Goal: Task Accomplishment & Management: Use online tool/utility

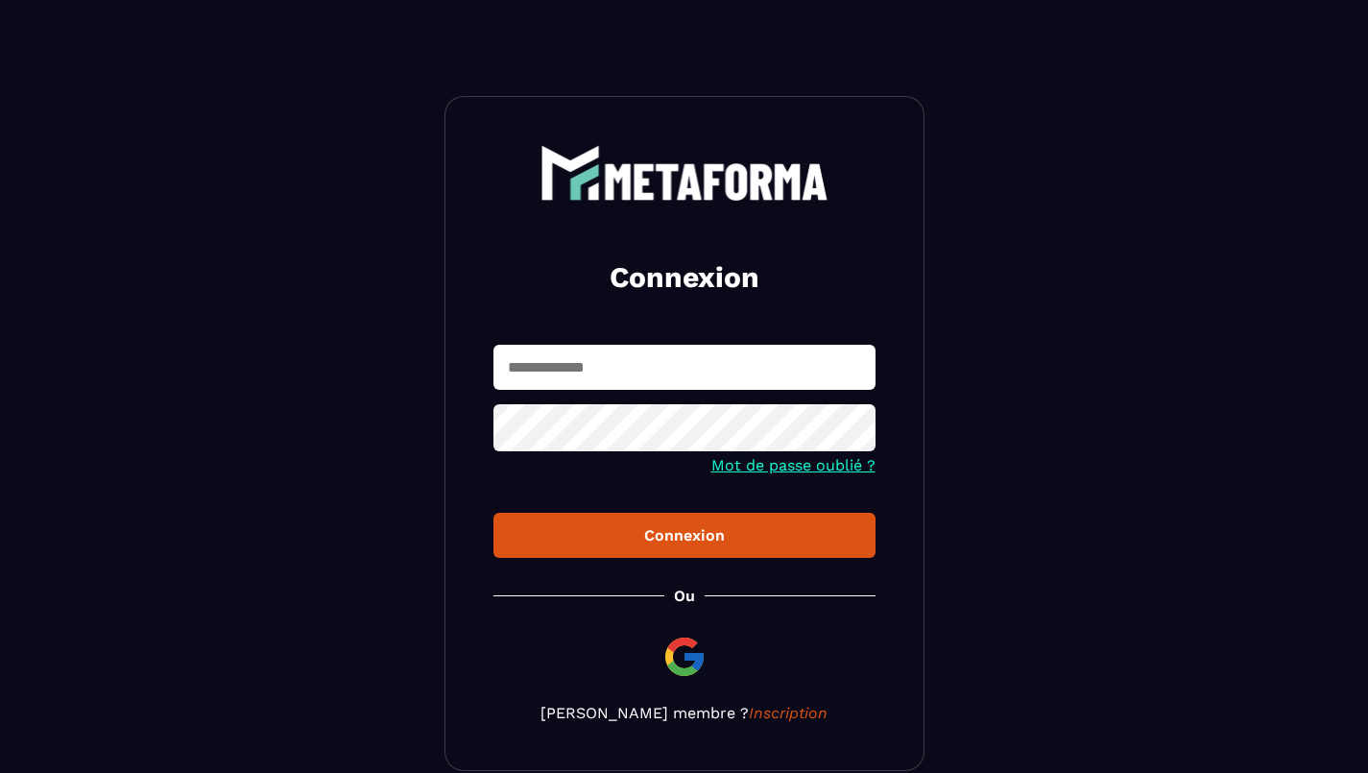
click at [544, 376] on input "text" at bounding box center [685, 367] width 382 height 45
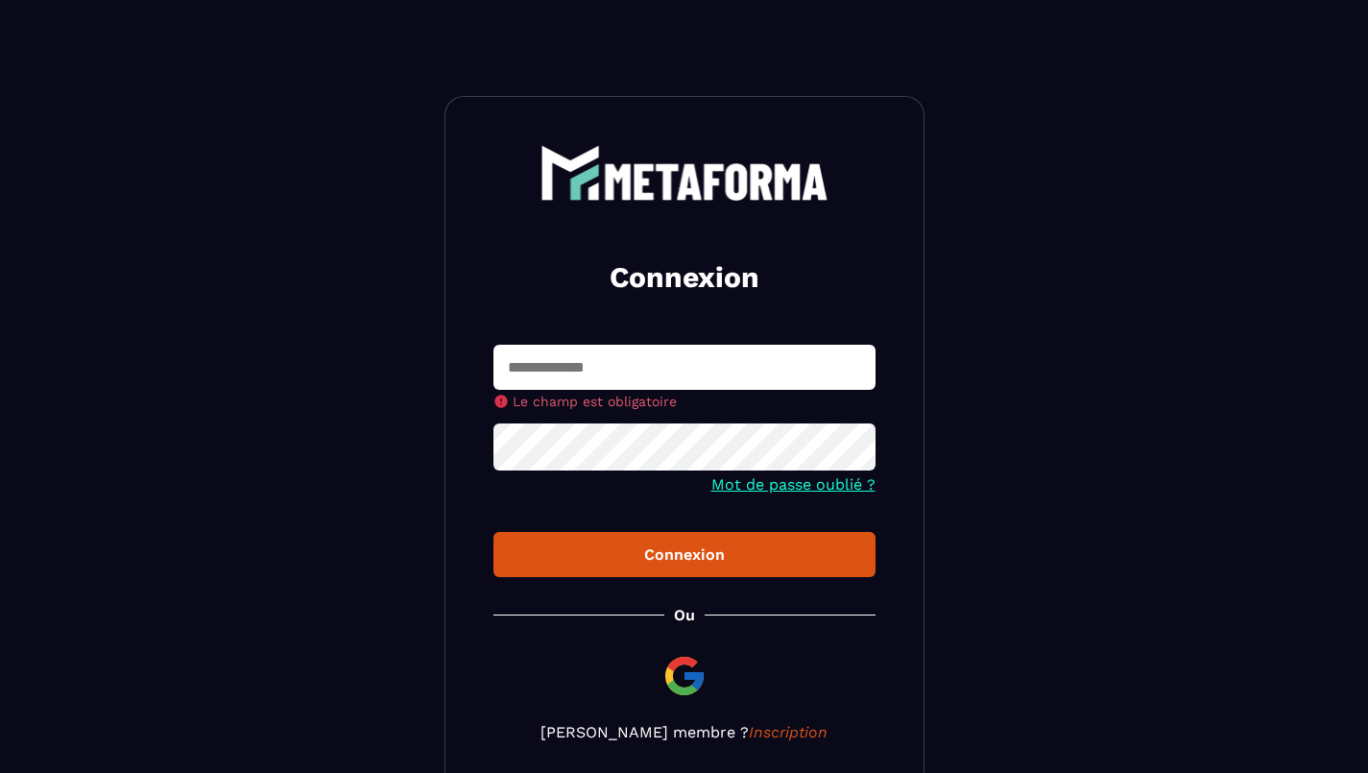
type input "**********"
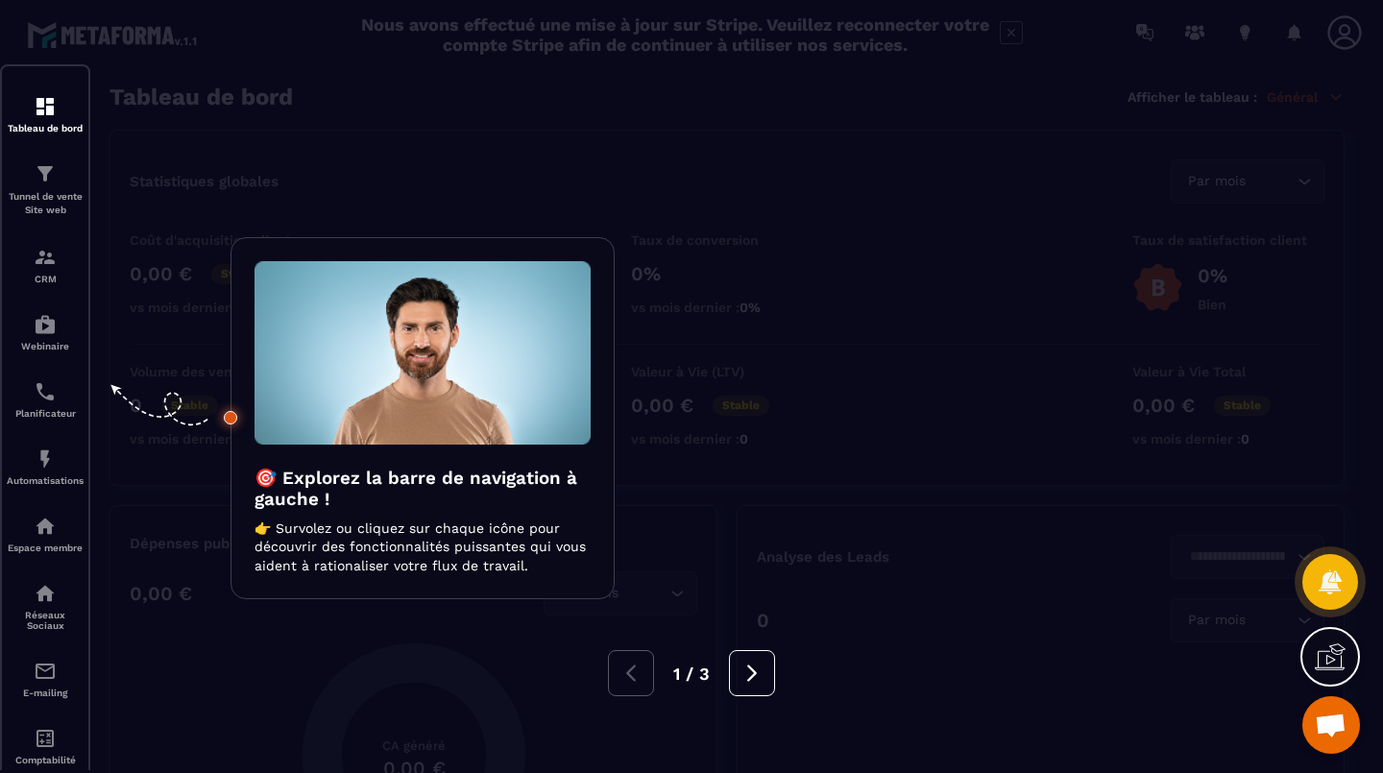
click at [745, 678] on icon at bounding box center [751, 673] width 21 height 21
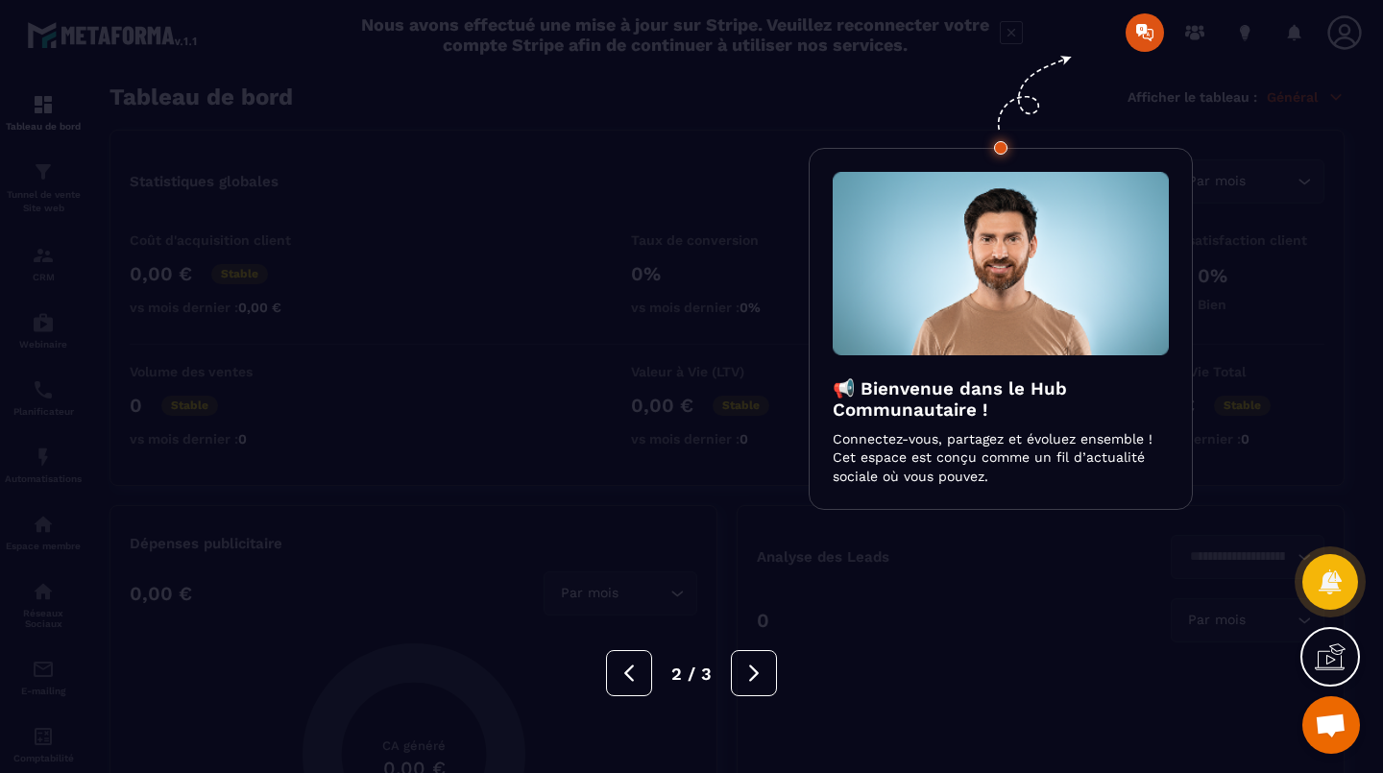
click at [763, 683] on button at bounding box center [754, 673] width 46 height 46
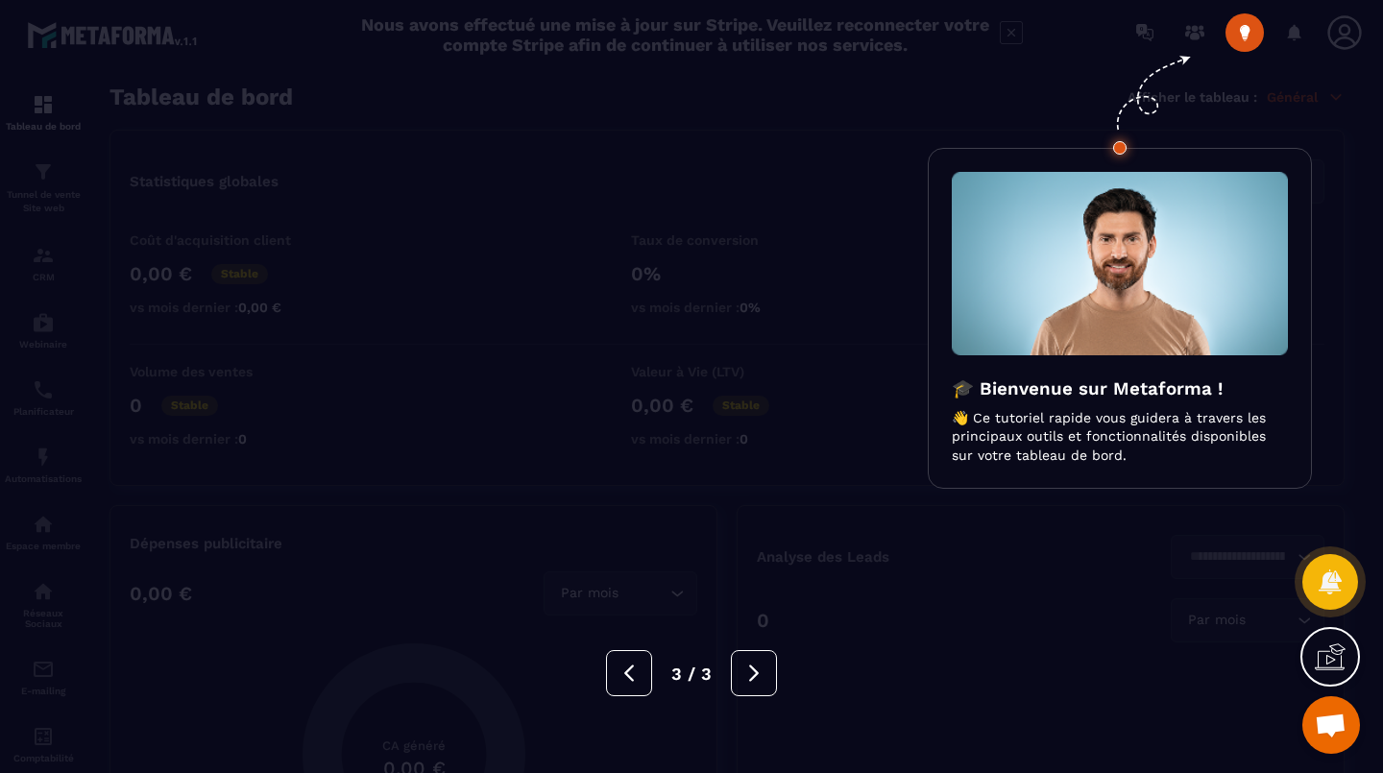
click at [764, 683] on button at bounding box center [754, 673] width 46 height 46
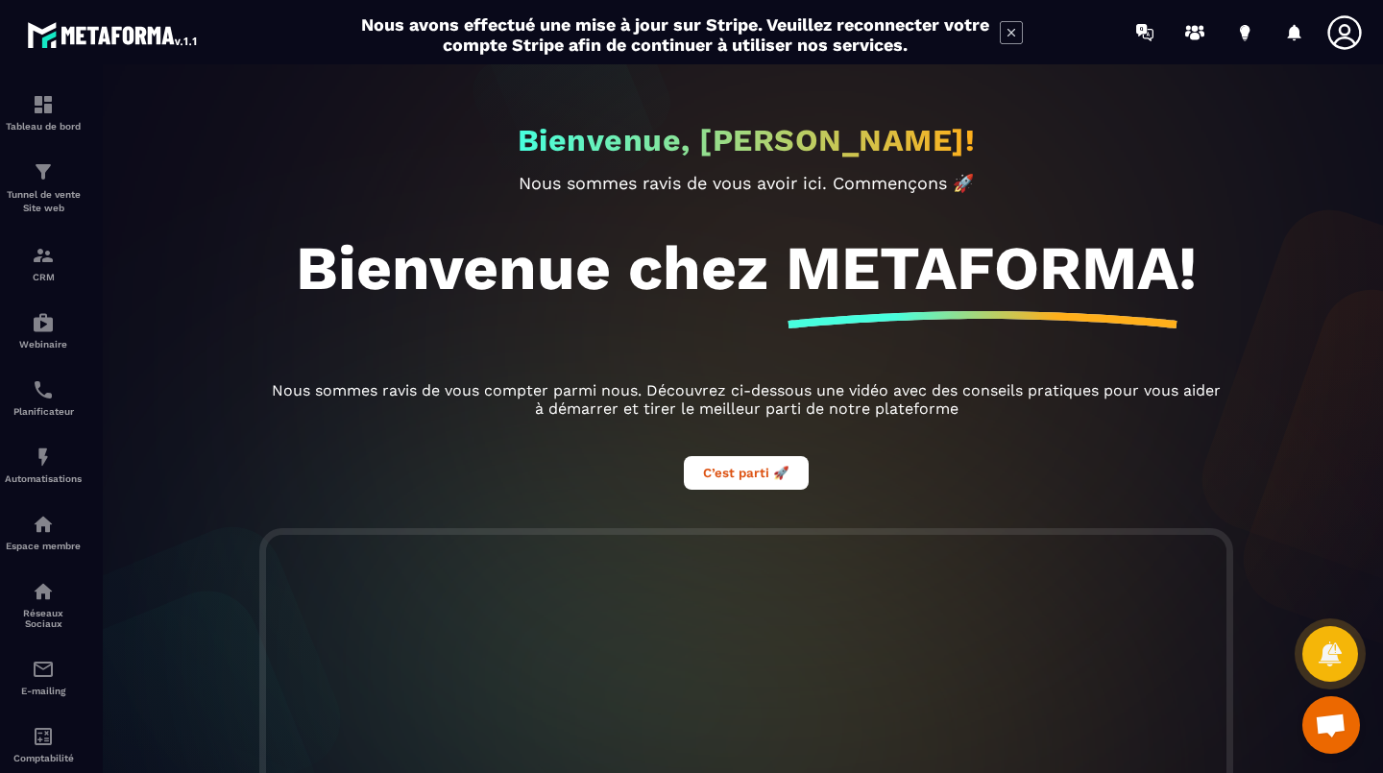
click at [329, 406] on p "Nous sommes ravis de vous compter parmi nous. Découvrez ci-dessous une vidéo av…" at bounding box center [746, 399] width 960 height 36
click at [1011, 33] on icon at bounding box center [1011, 33] width 8 height 8
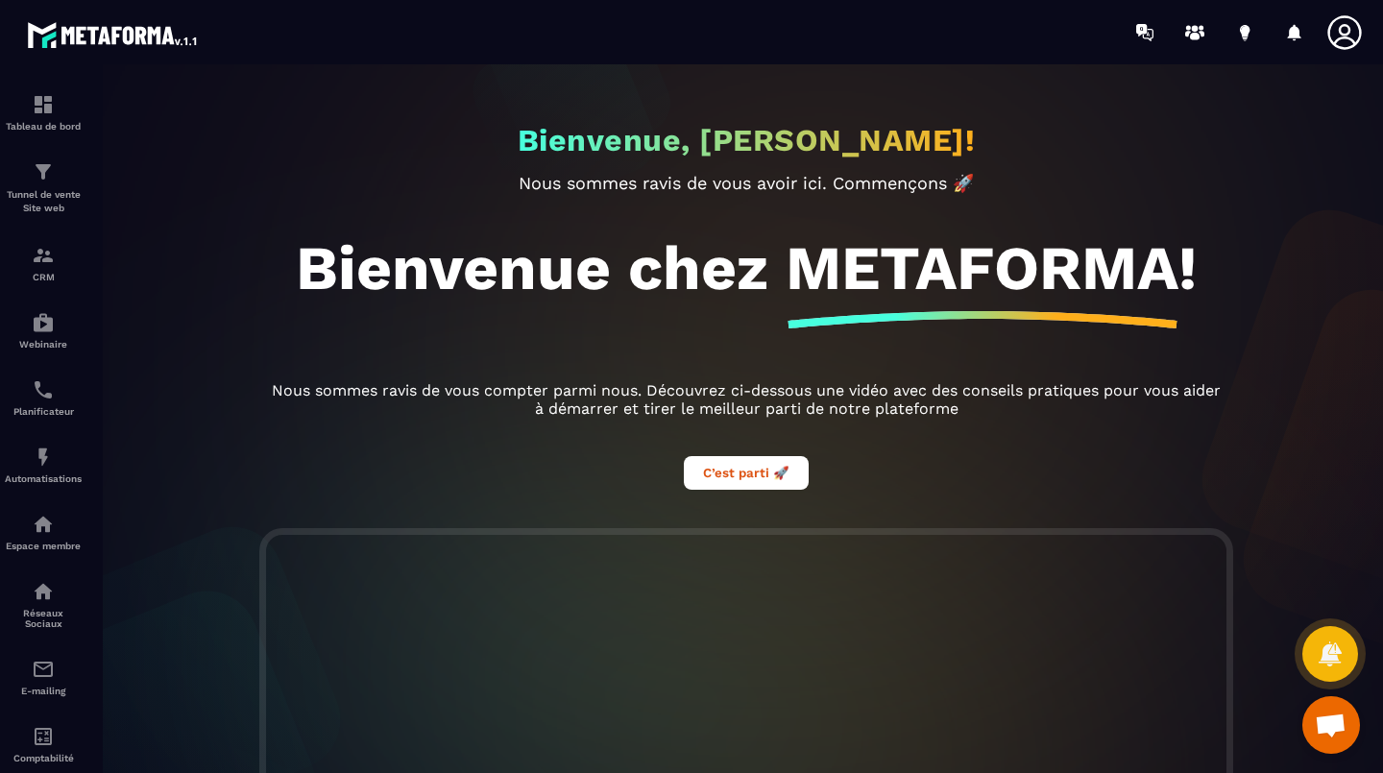
click at [1019, 31] on div at bounding box center [804, 32] width 1157 height 64
click at [44, 118] on div "Tableau de bord" at bounding box center [43, 112] width 77 height 38
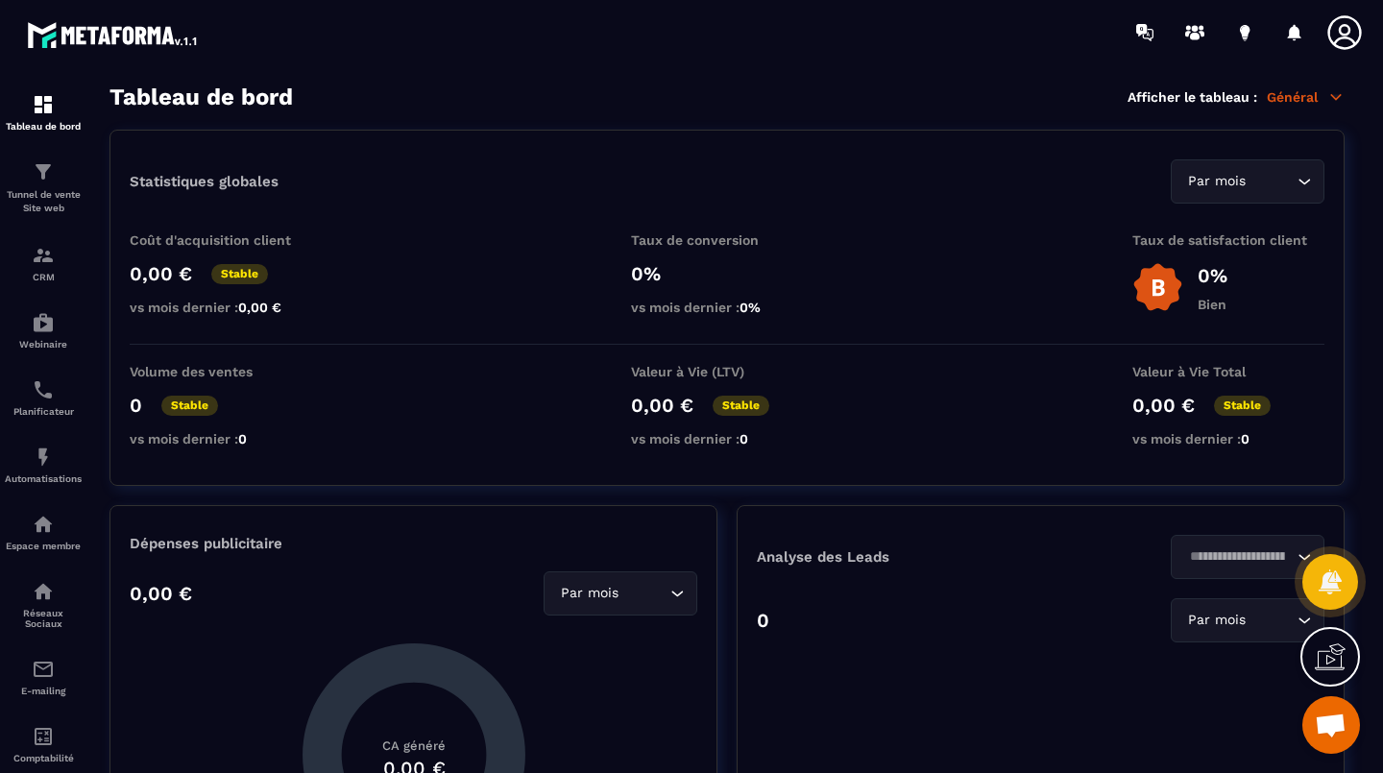
click at [50, 199] on p "Tunnel de vente Site web" at bounding box center [43, 201] width 77 height 27
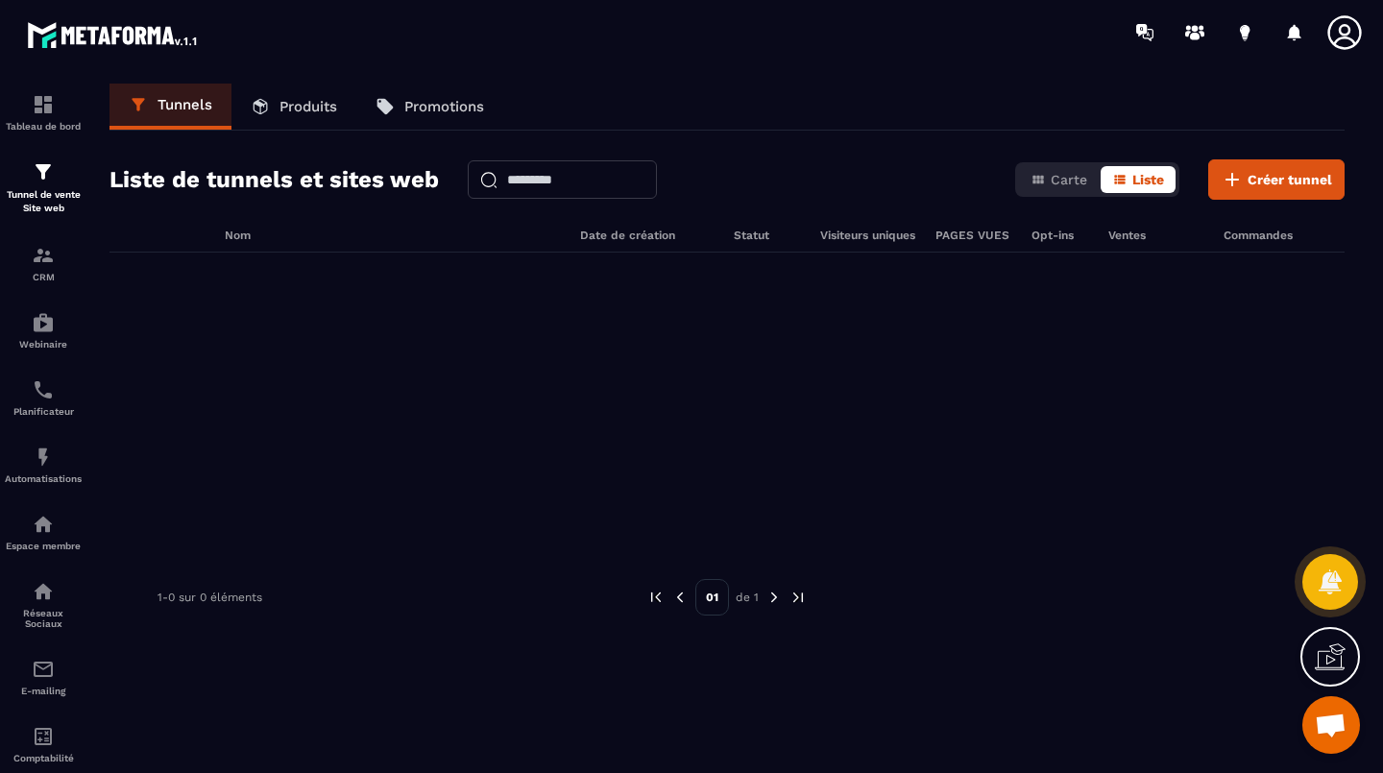
click at [299, 106] on p "Produits" at bounding box center [308, 106] width 58 height 17
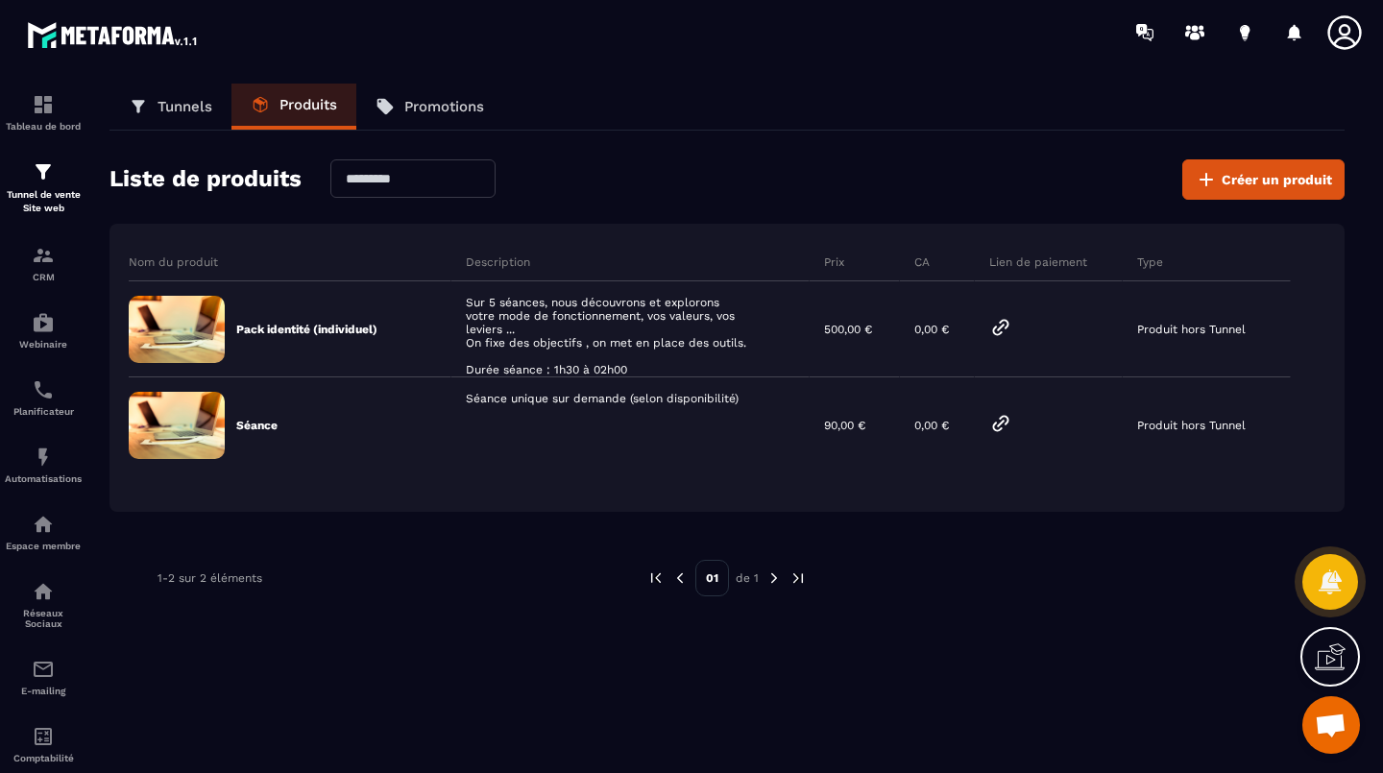
click at [177, 102] on p "Tunnels" at bounding box center [184, 106] width 55 height 17
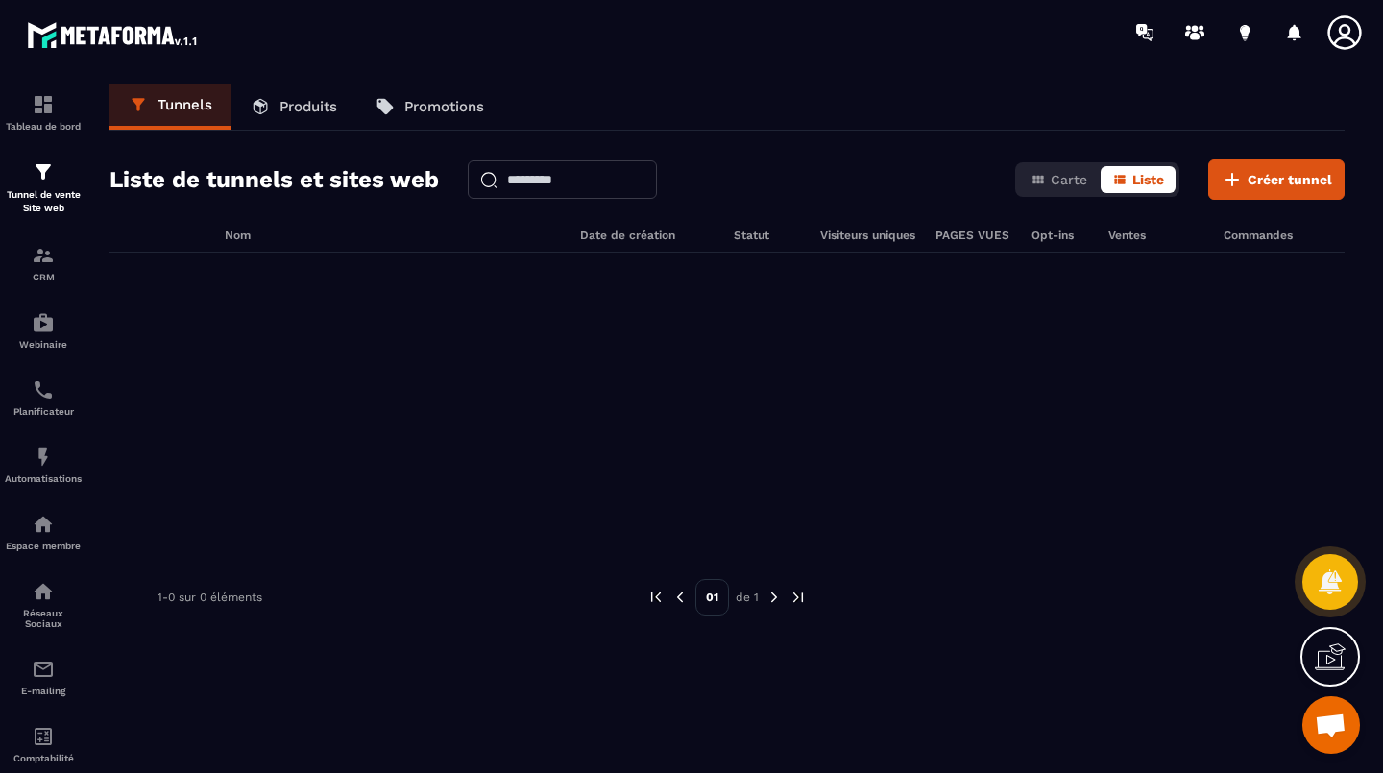
click at [1283, 181] on span "Créer tunnel" at bounding box center [1289, 179] width 85 height 19
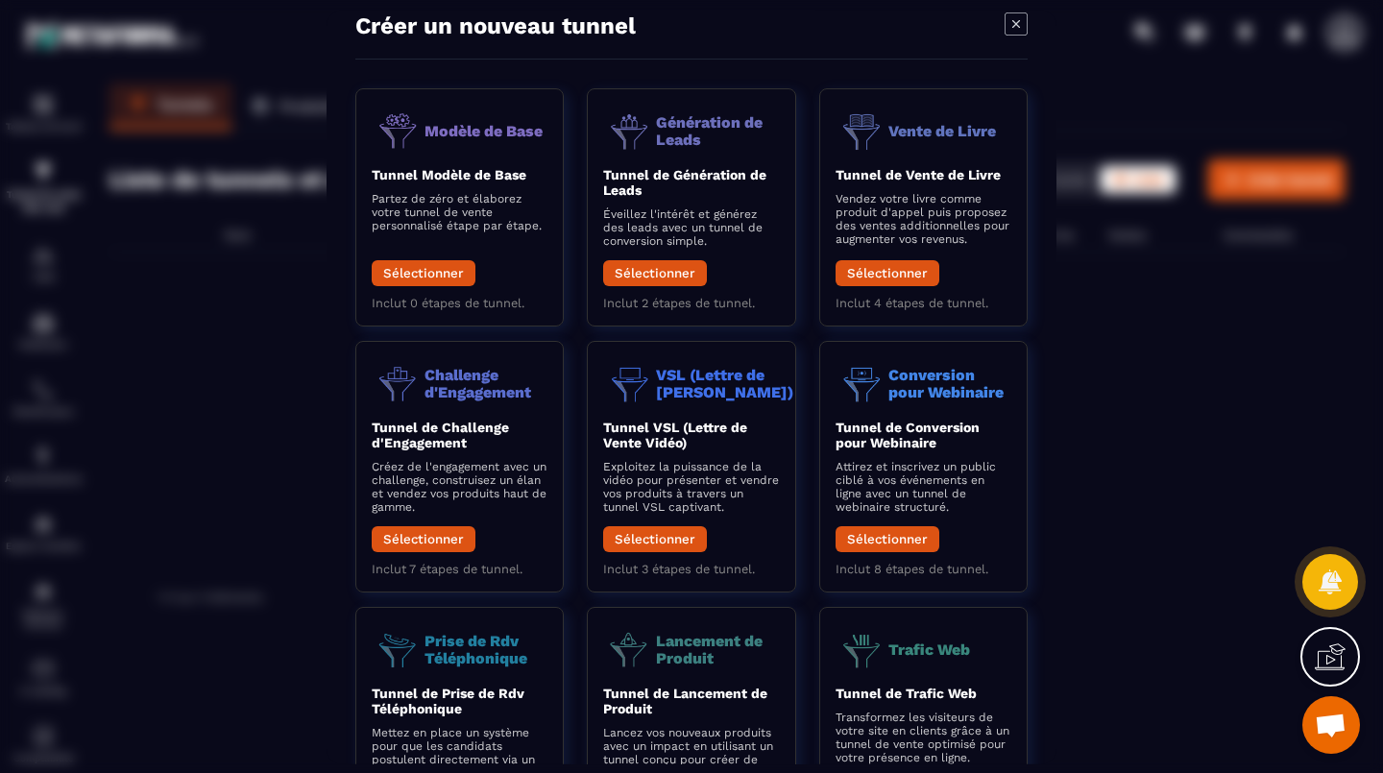
scroll to position [21, 0]
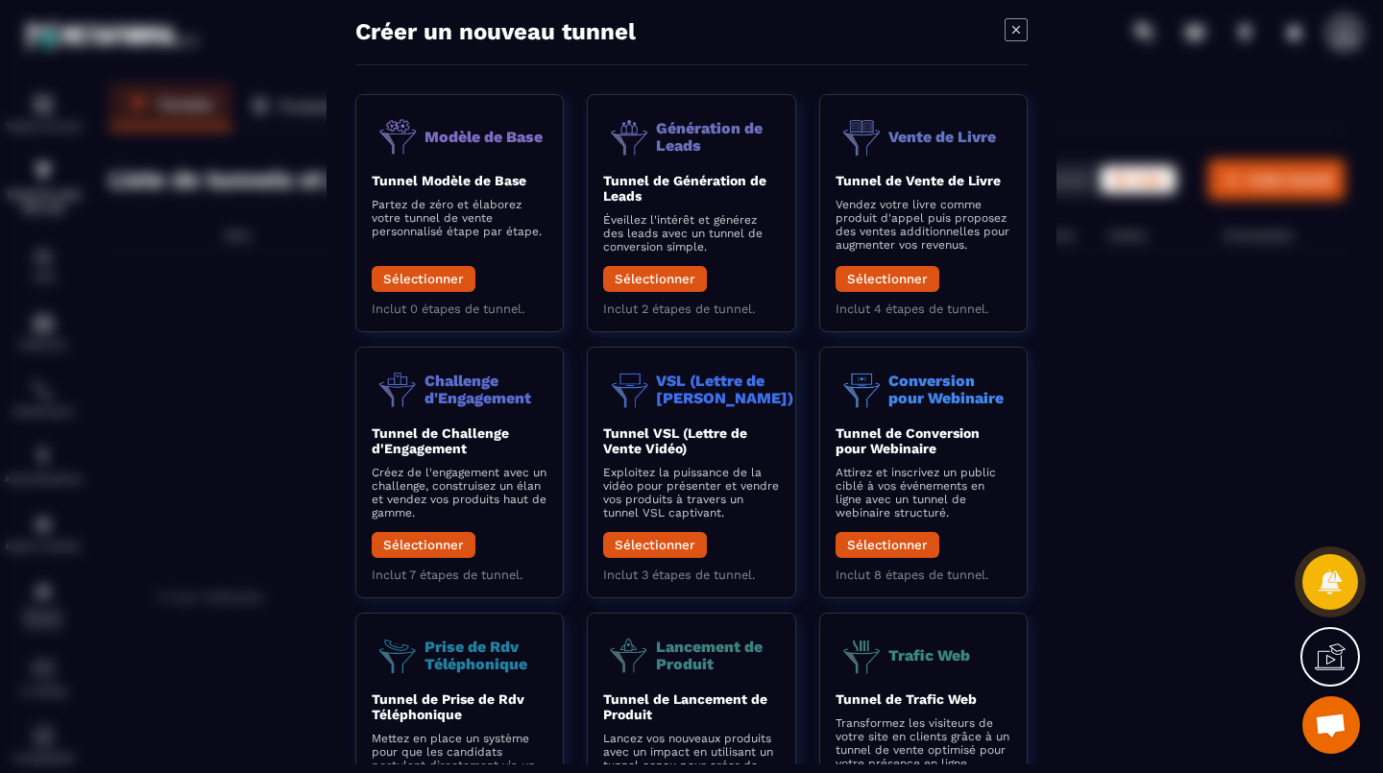
click at [663, 278] on button "Sélectionner" at bounding box center [655, 278] width 104 height 26
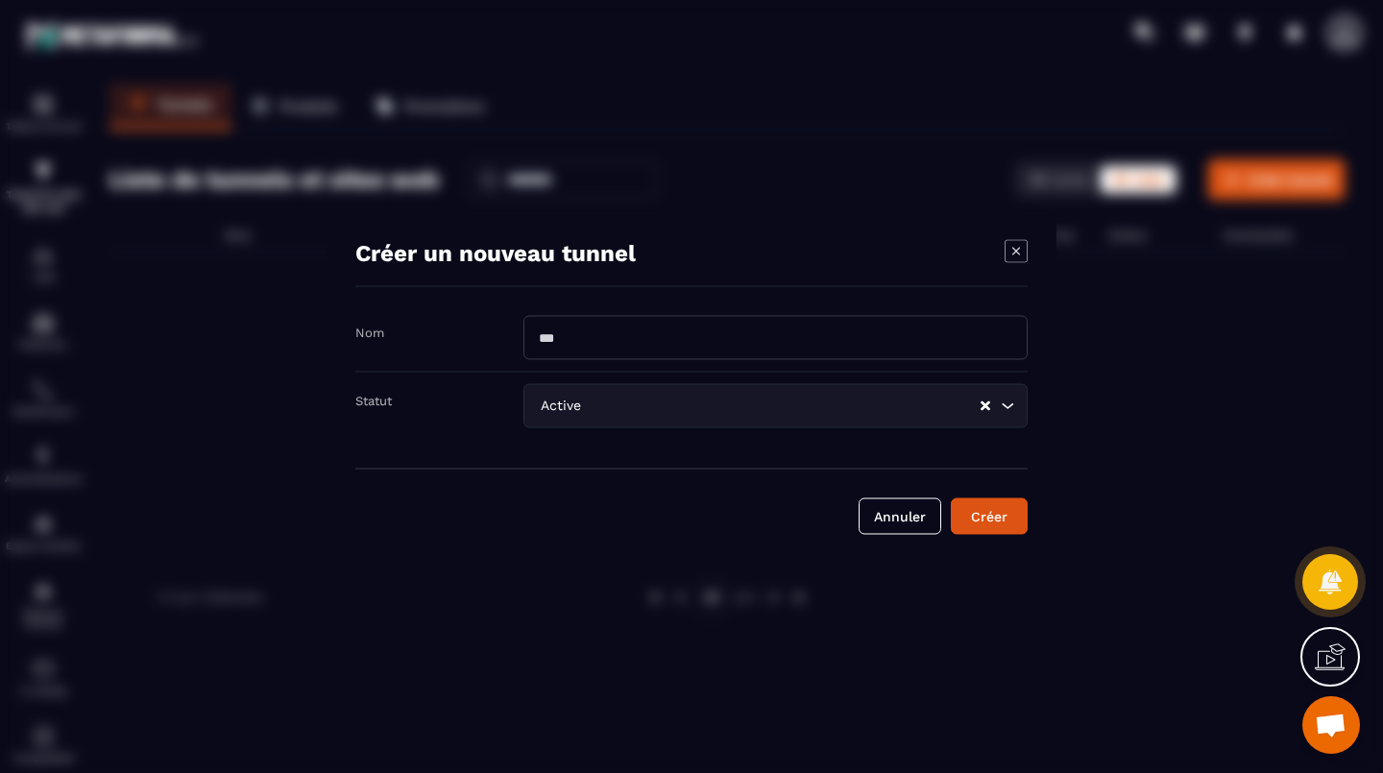
click at [570, 343] on input "Modal window" at bounding box center [775, 337] width 504 height 44
type input "**********"
click at [303, 320] on div "Modal window" at bounding box center [691, 386] width 1383 height 773
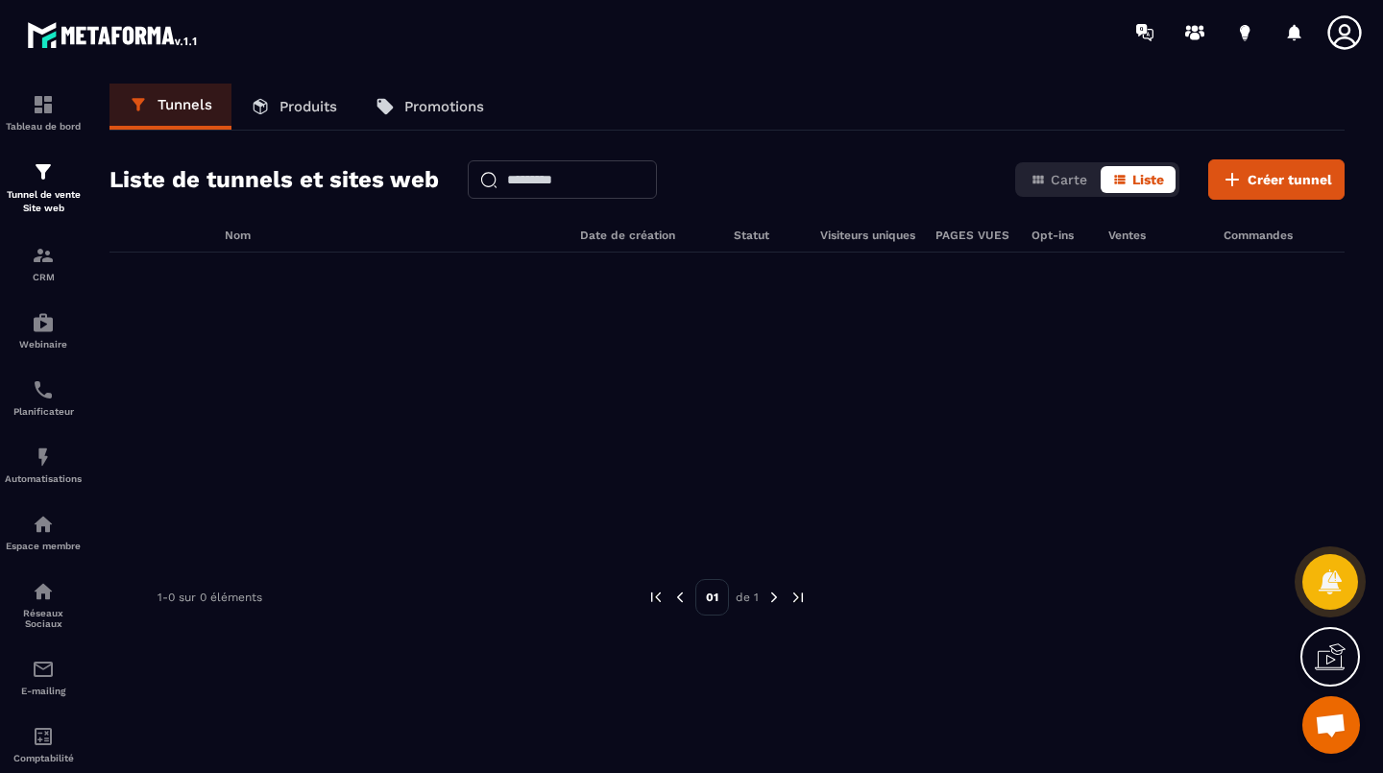
click at [1268, 183] on span "Créer tunnel" at bounding box center [1289, 179] width 85 height 19
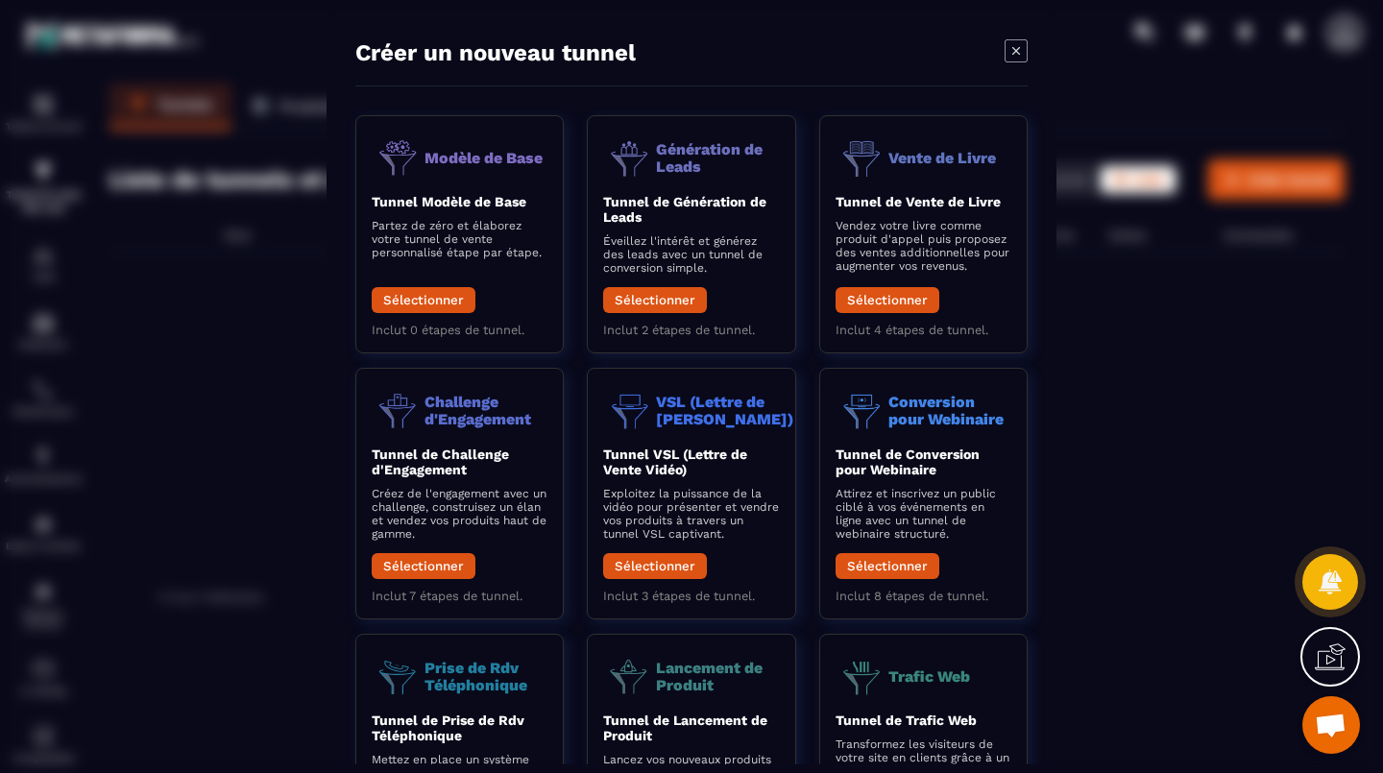
click at [656, 297] on button "Sélectionner" at bounding box center [655, 299] width 104 height 26
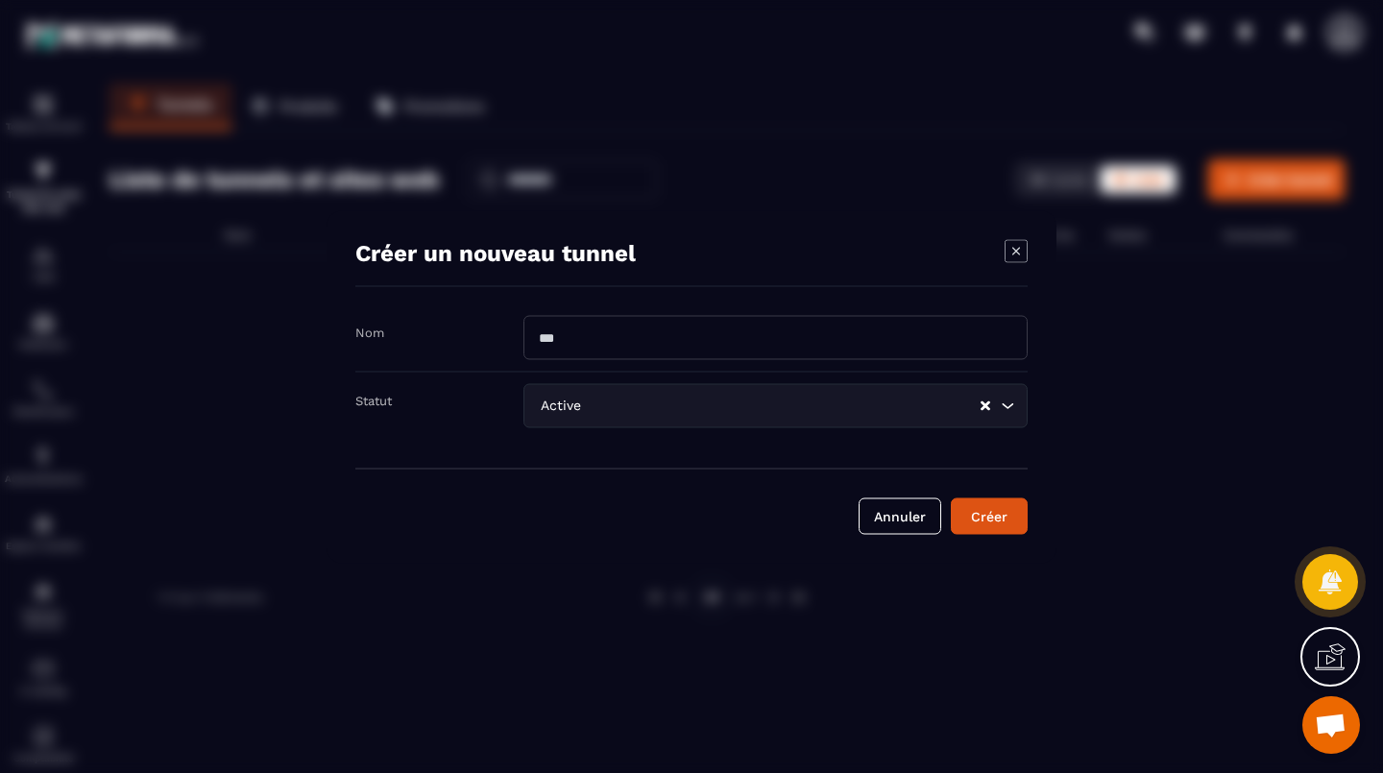
click at [602, 345] on input "Modal window" at bounding box center [775, 337] width 504 height 44
type input "**********"
click at [272, 304] on div "Modal window" at bounding box center [691, 386] width 1383 height 773
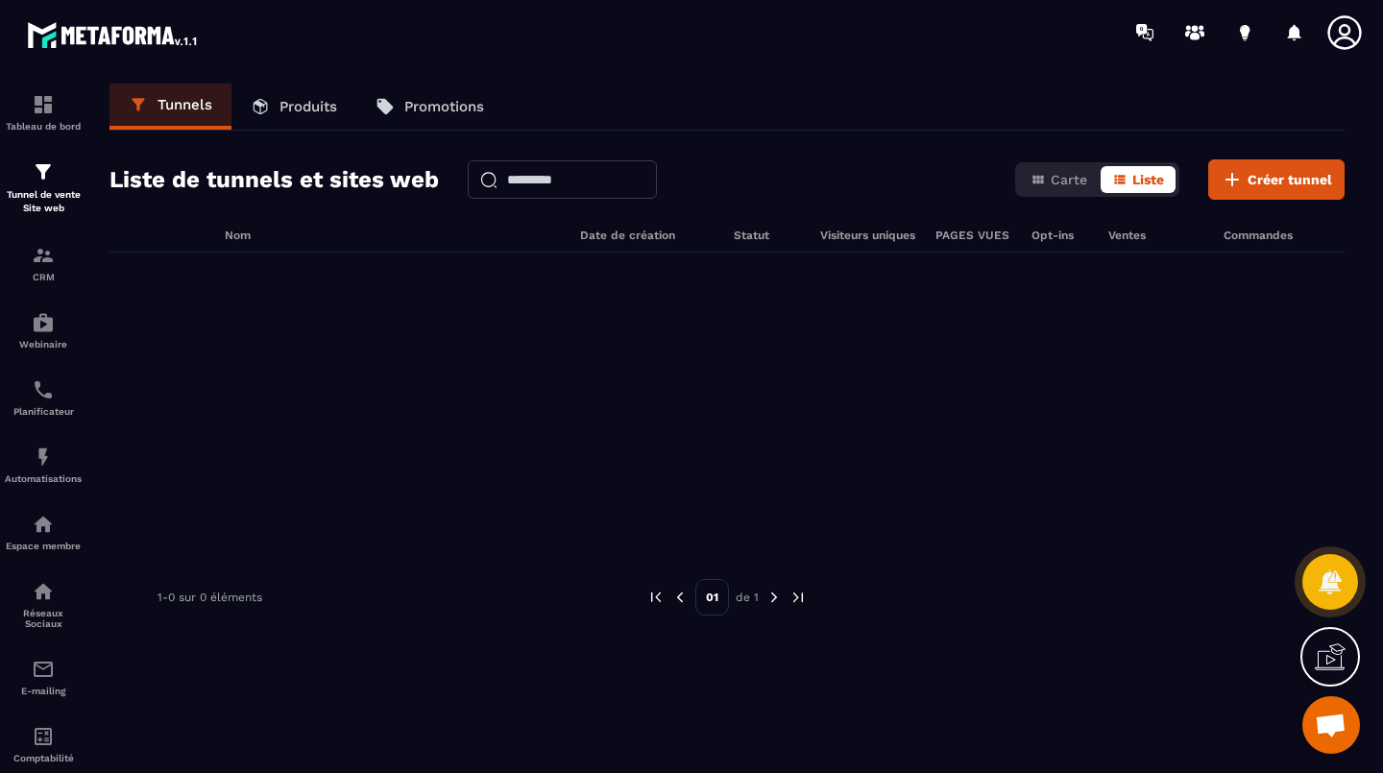
click at [1281, 186] on span "Créer tunnel" at bounding box center [1289, 179] width 85 height 19
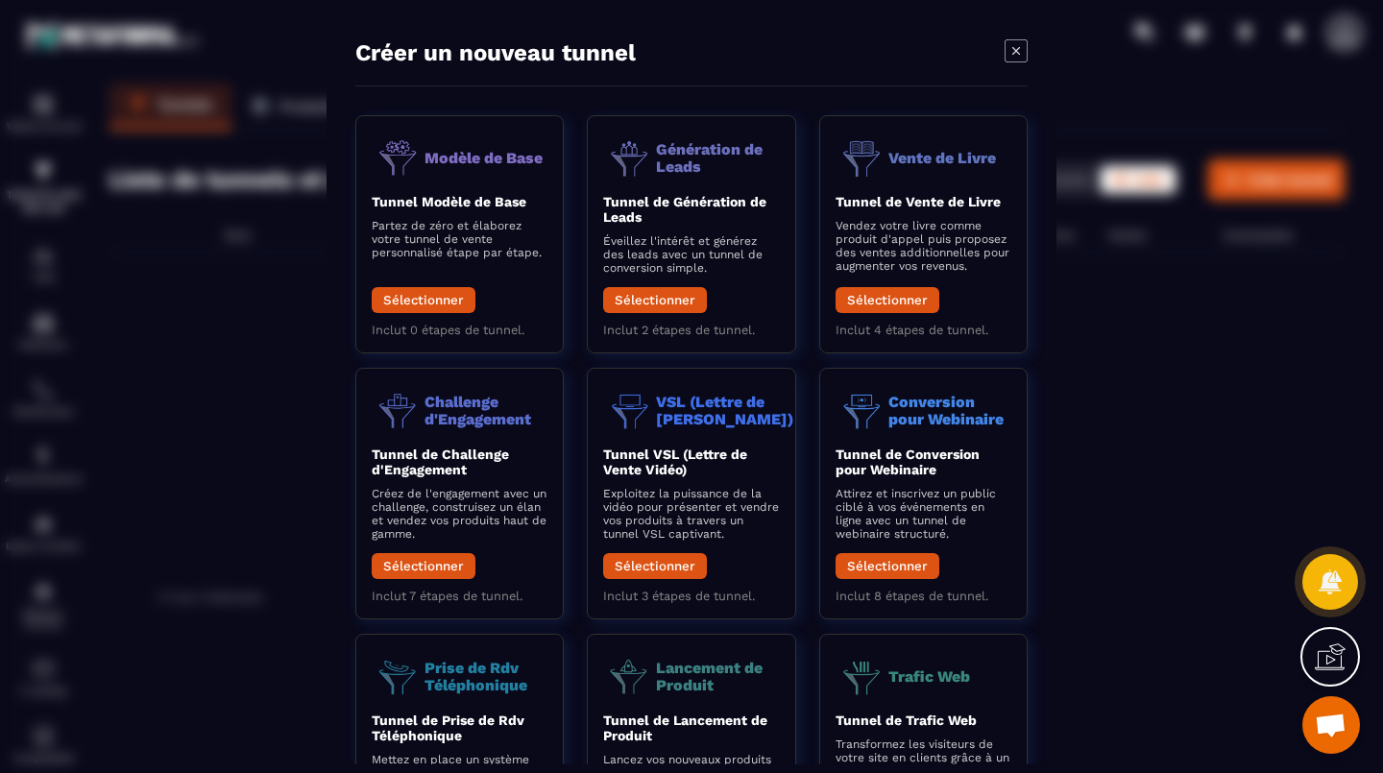
click at [648, 302] on button "Sélectionner" at bounding box center [655, 299] width 104 height 26
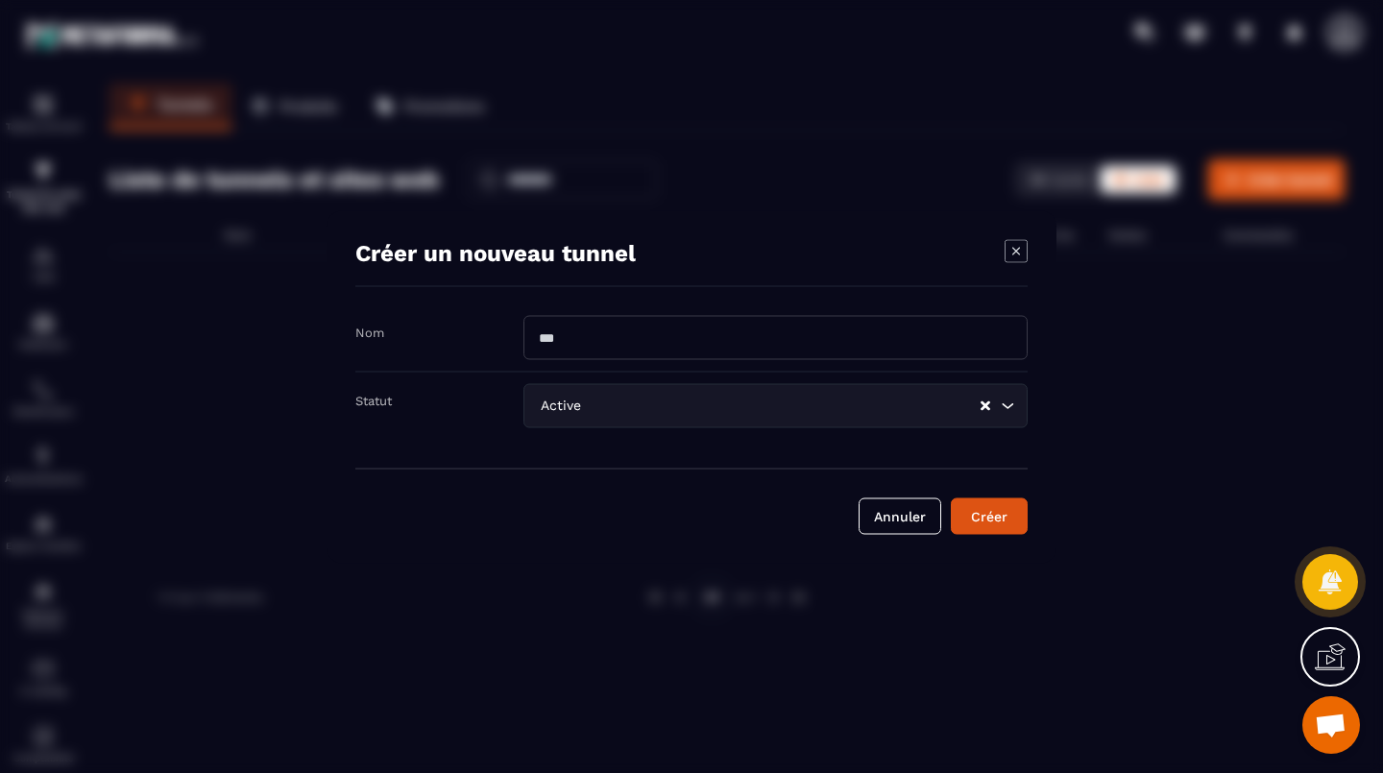
click at [596, 335] on input "Modal window" at bounding box center [775, 337] width 504 height 44
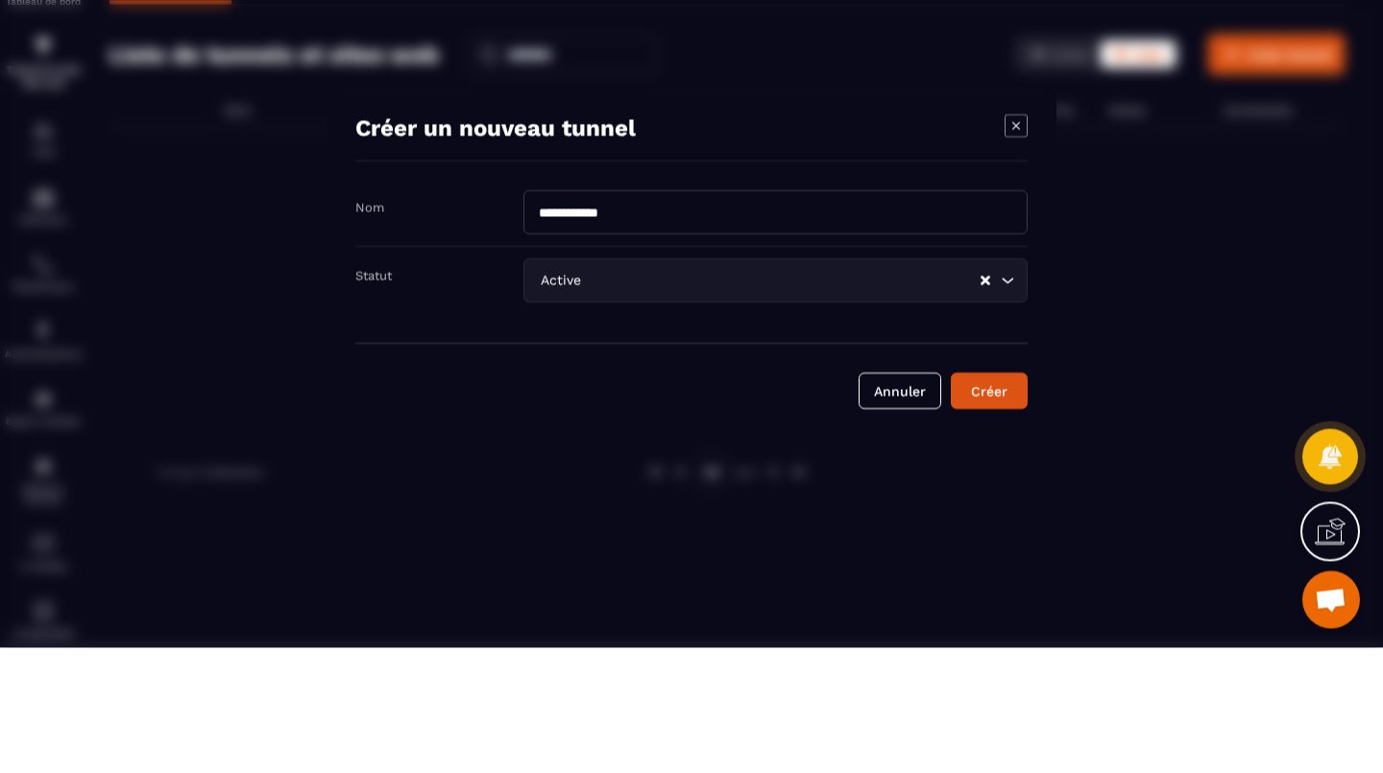
type input "**********"
click at [1007, 405] on icon "Search for option" at bounding box center [1007, 405] width 19 height 19
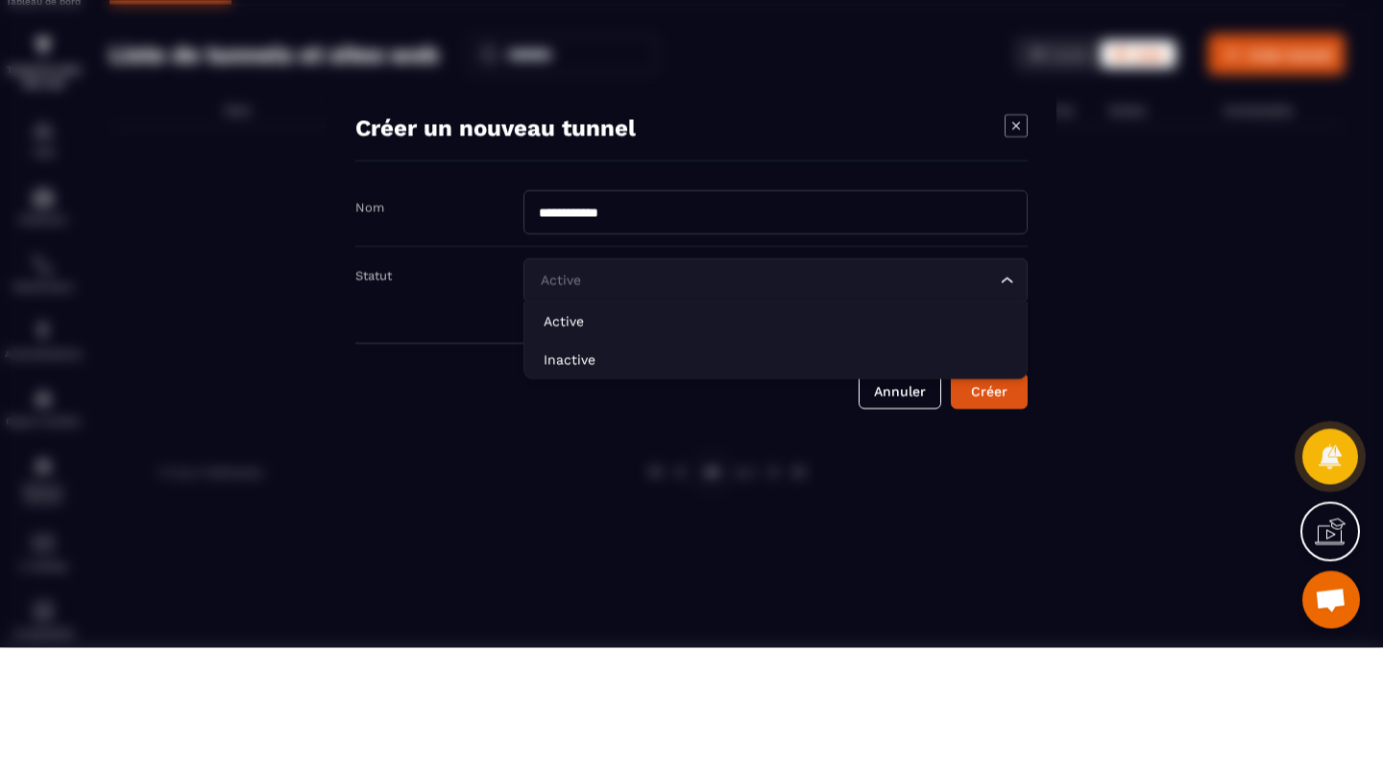
click at [557, 483] on p "Inactive" at bounding box center [775, 483] width 464 height 19
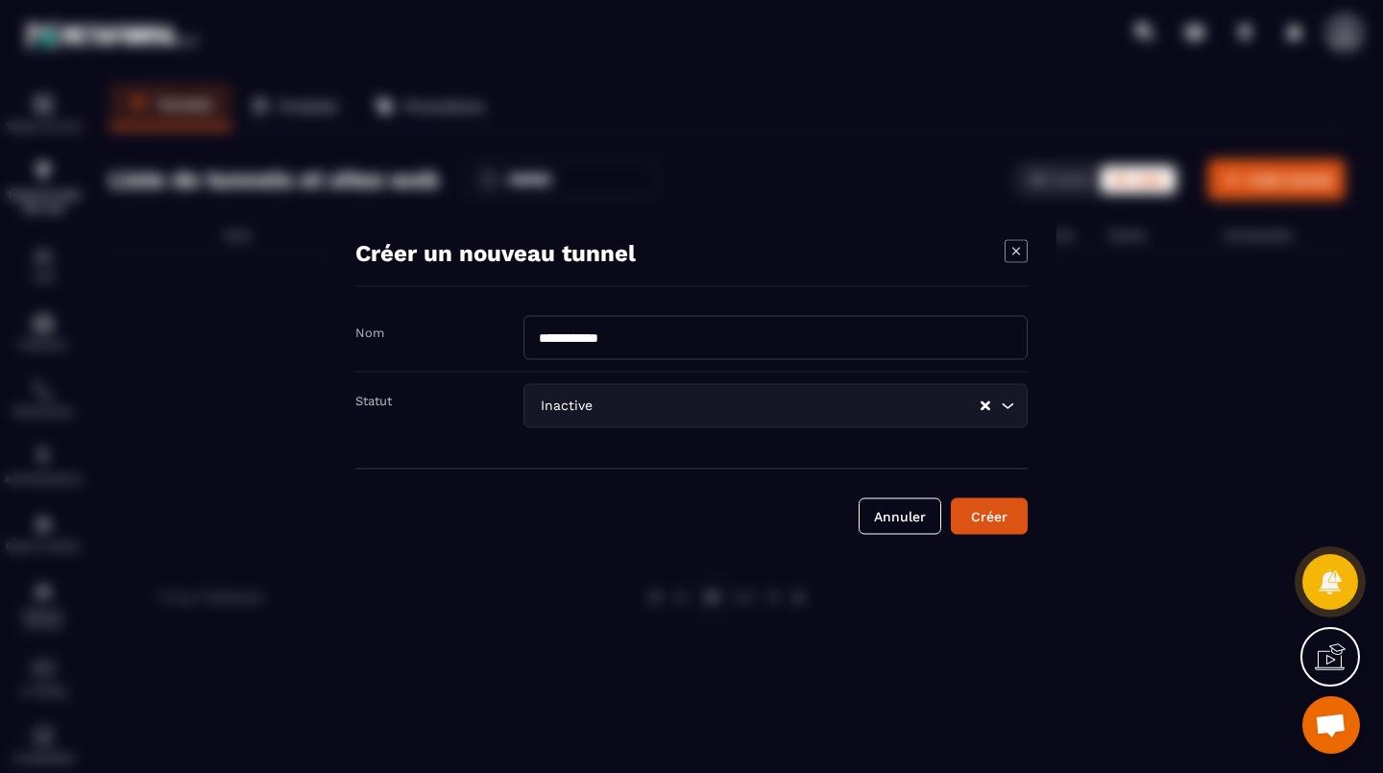
click at [995, 518] on div "Créer" at bounding box center [989, 515] width 52 height 19
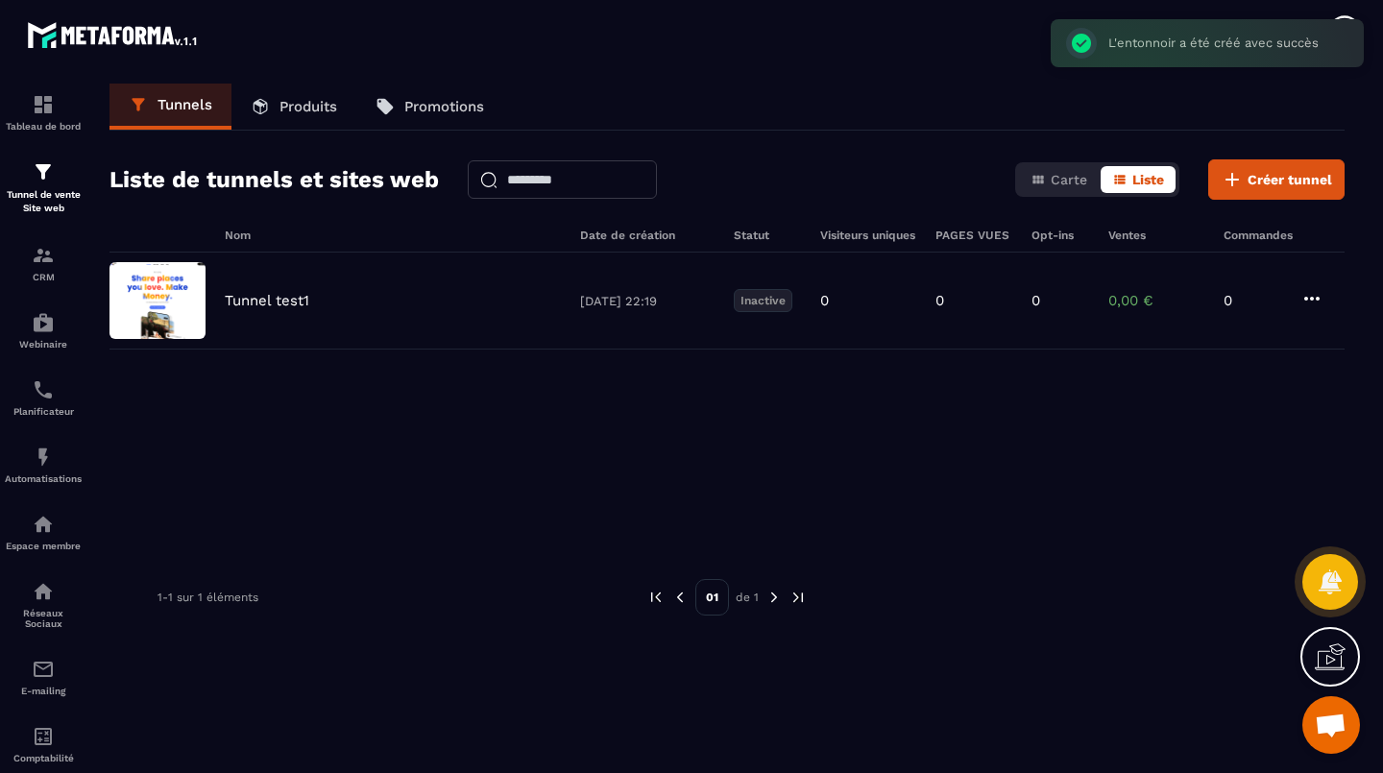
click at [174, 309] on img at bounding box center [157, 300] width 96 height 77
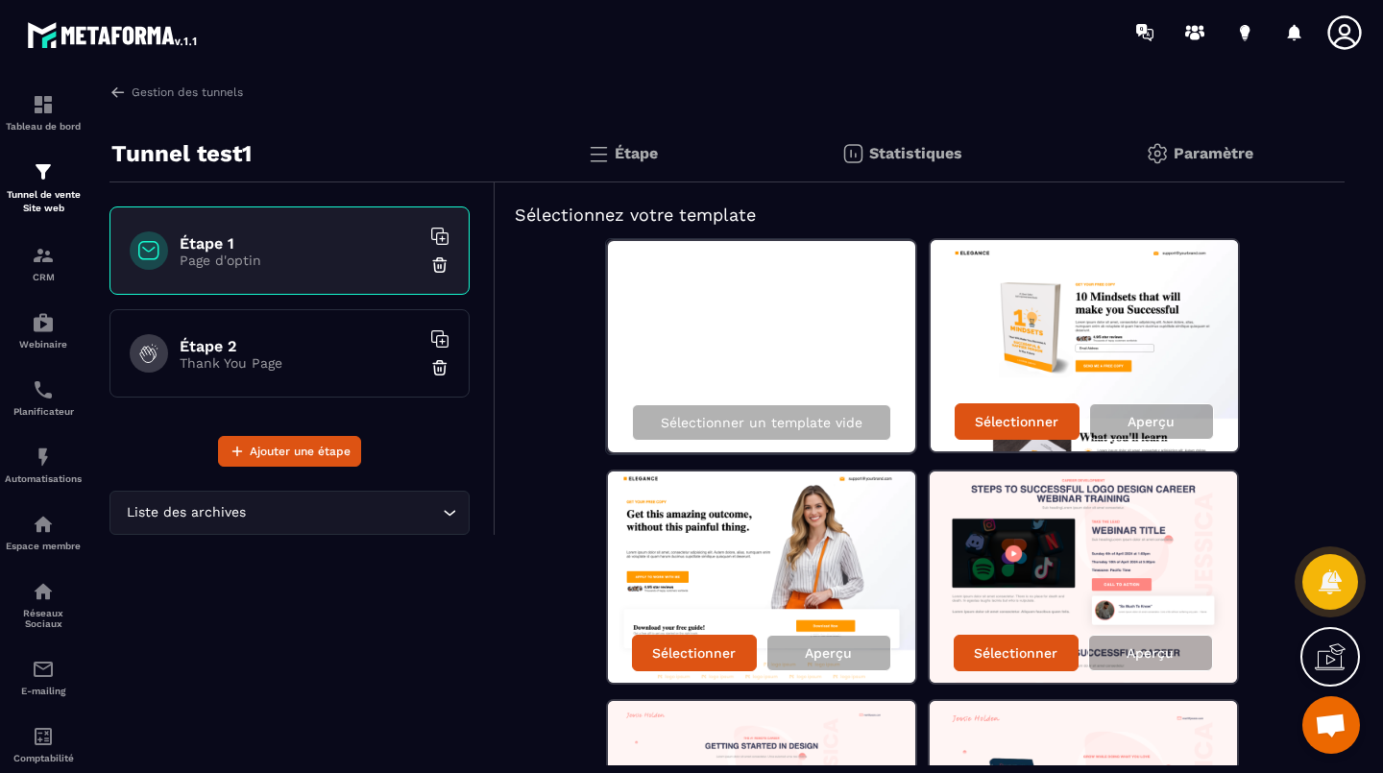
click at [1215, 160] on p "Paramètre" at bounding box center [1213, 153] width 80 height 18
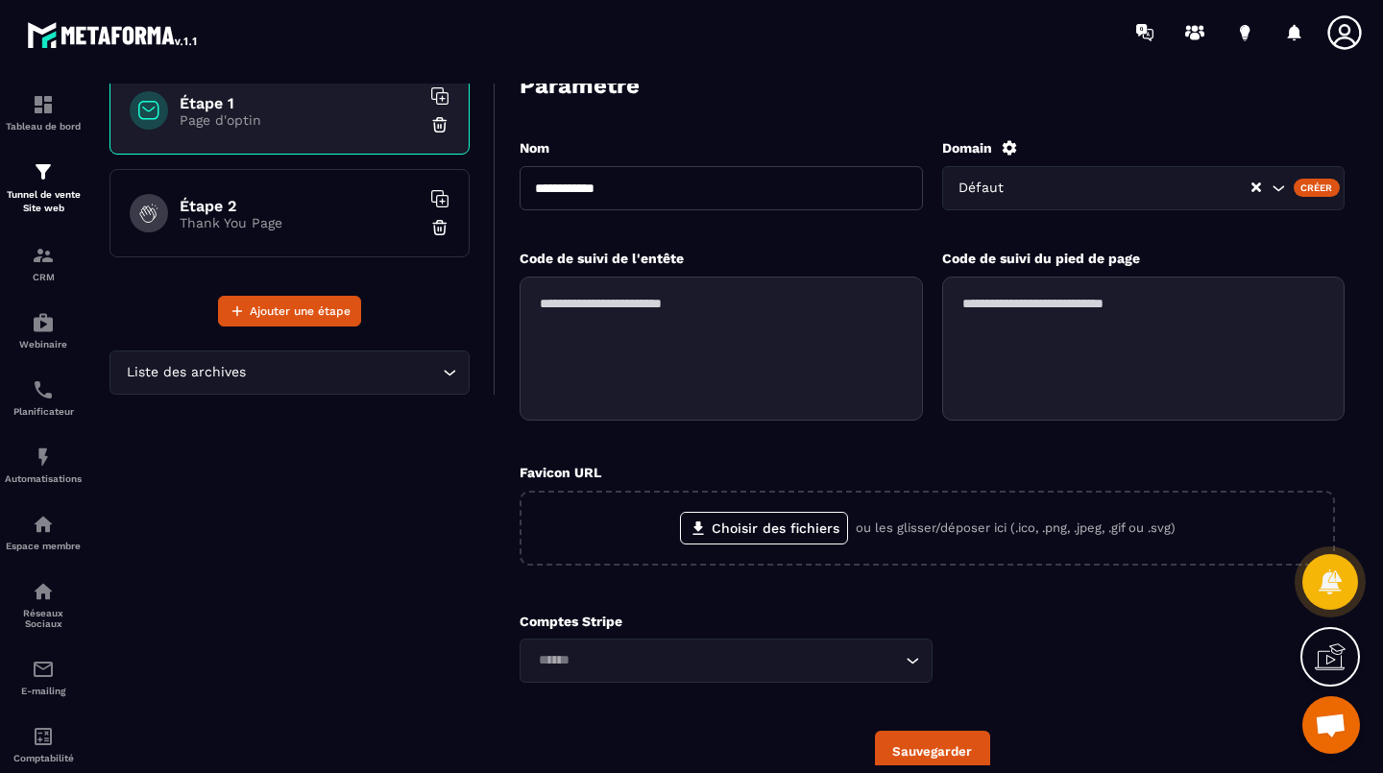
scroll to position [139, 0]
click at [1009, 147] on icon at bounding box center [1009, 148] width 17 height 17
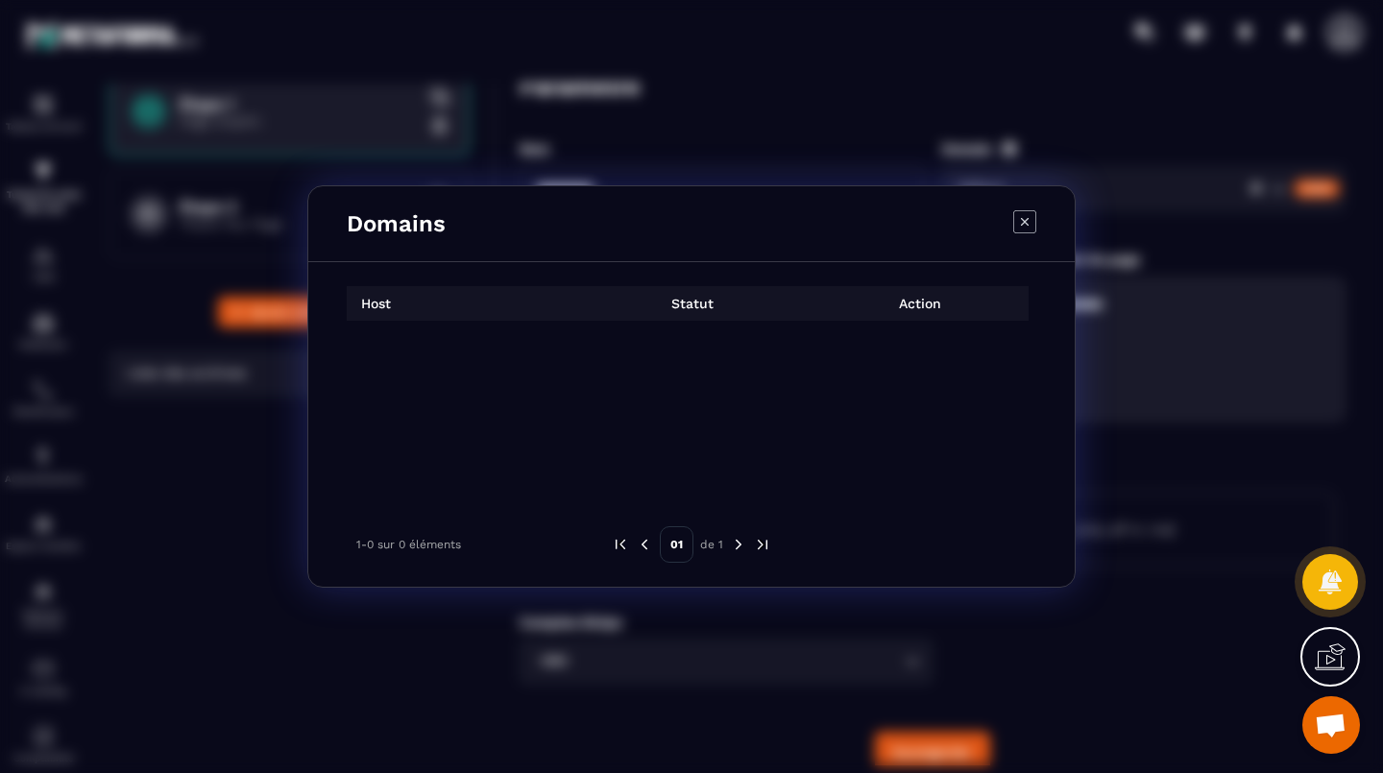
click at [1025, 221] on icon "Modal window" at bounding box center [1025, 222] width 8 height 8
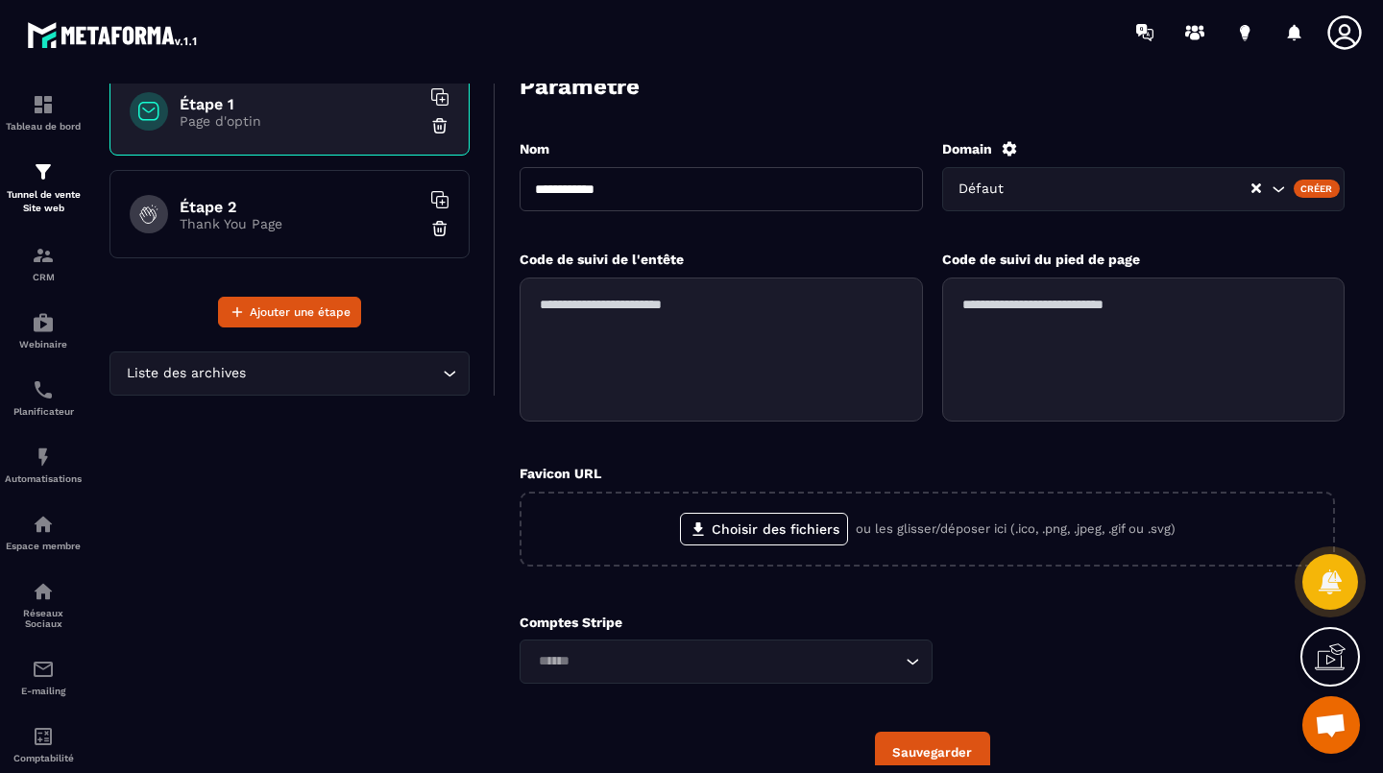
click at [1318, 183] on div "Créer" at bounding box center [1316, 188] width 47 height 17
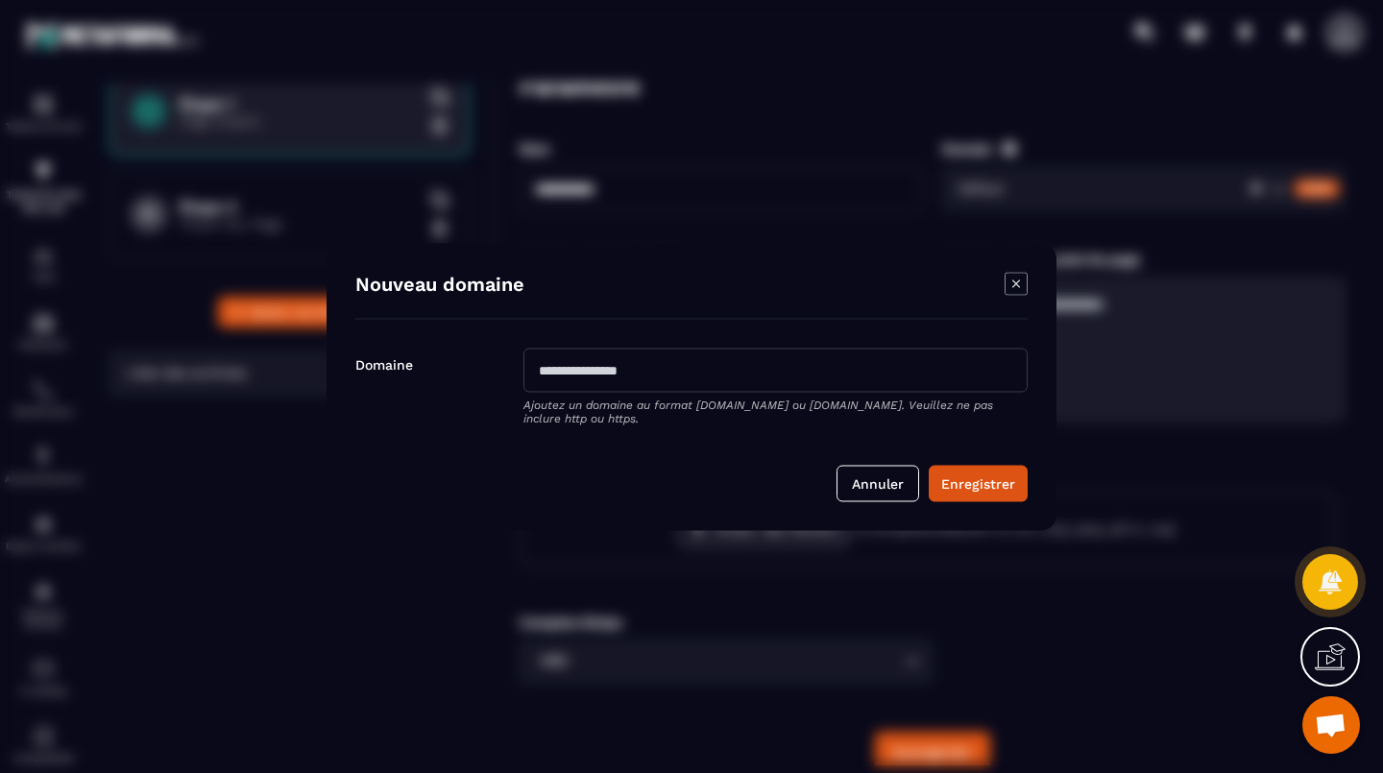
click at [1018, 279] on icon "Modal window" at bounding box center [1015, 283] width 23 height 23
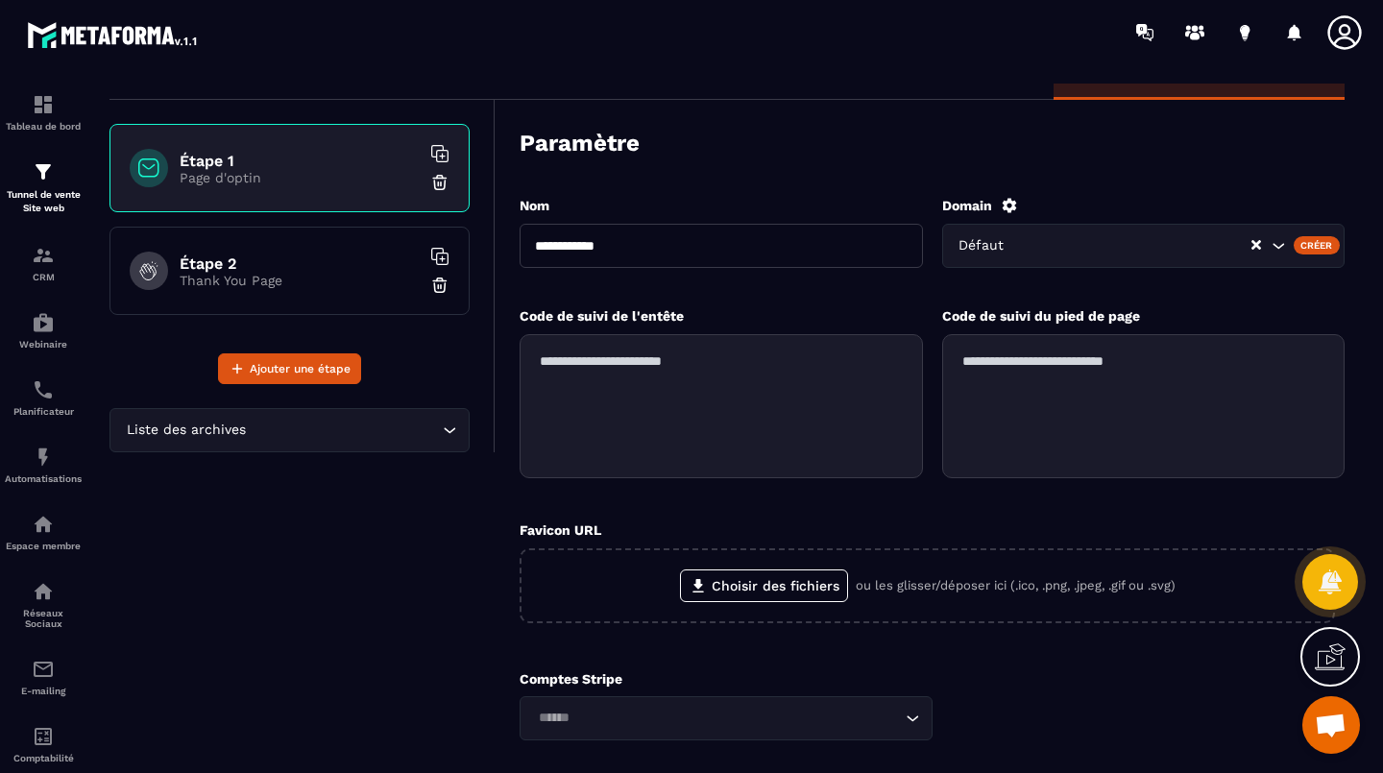
scroll to position [0, 0]
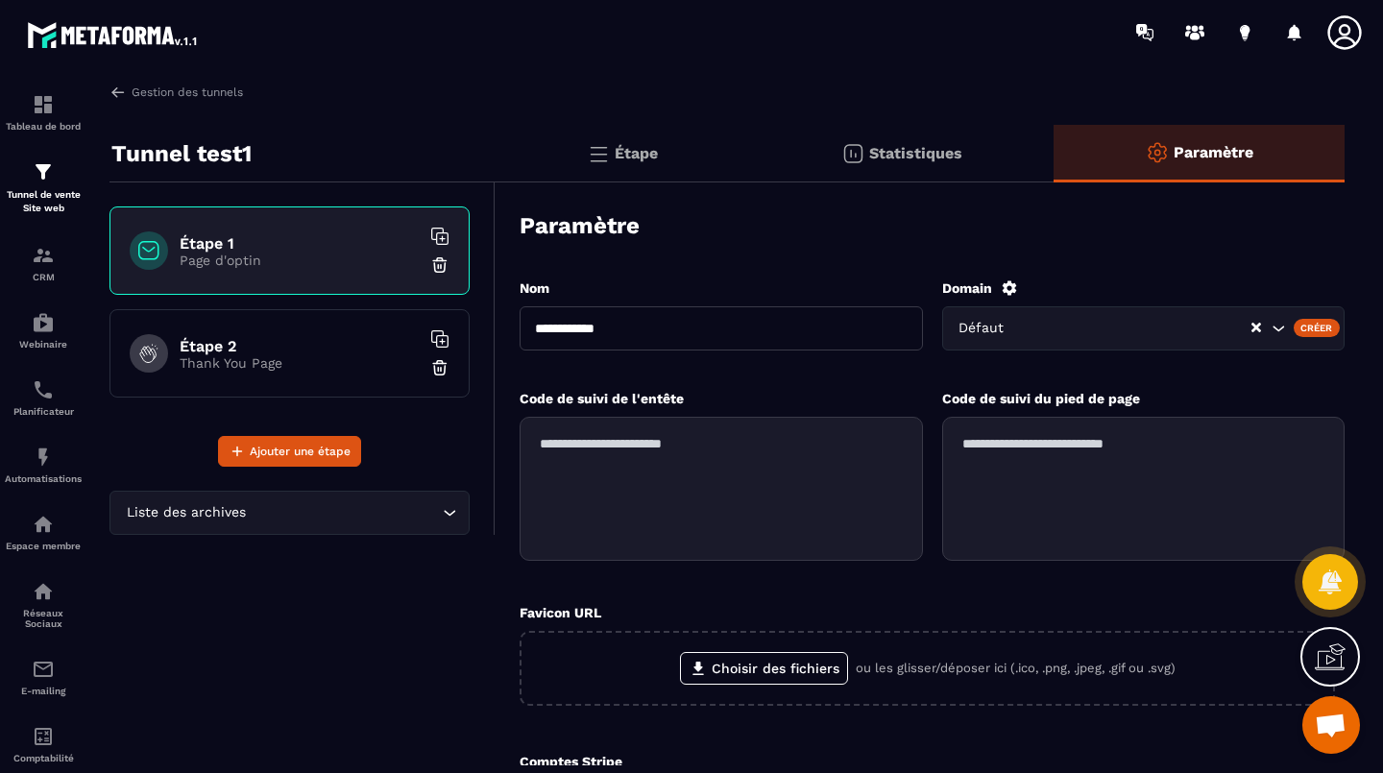
click at [256, 256] on p "Page d'optin" at bounding box center [300, 260] width 240 height 15
click at [896, 147] on p "Statistiques" at bounding box center [915, 153] width 93 height 18
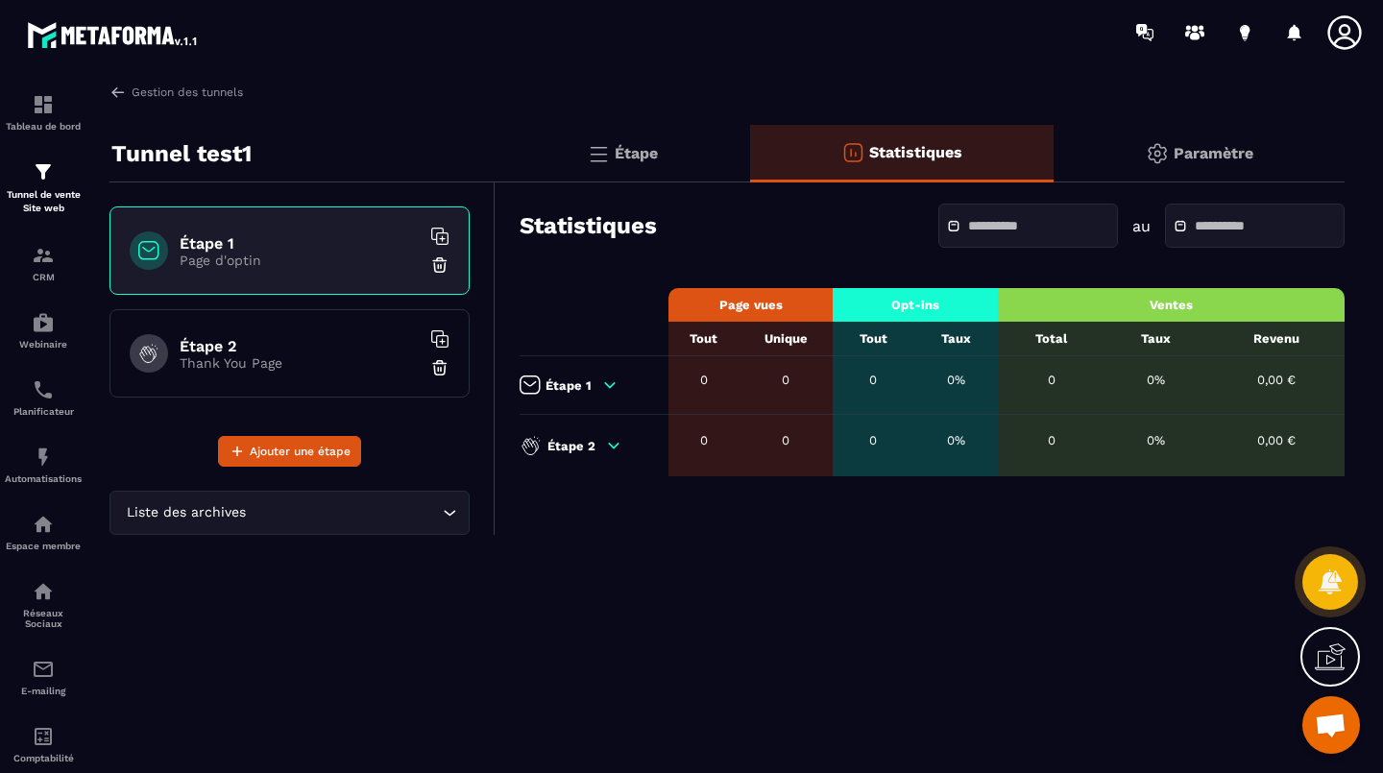
click at [639, 170] on div "Étape" at bounding box center [622, 154] width 254 height 58
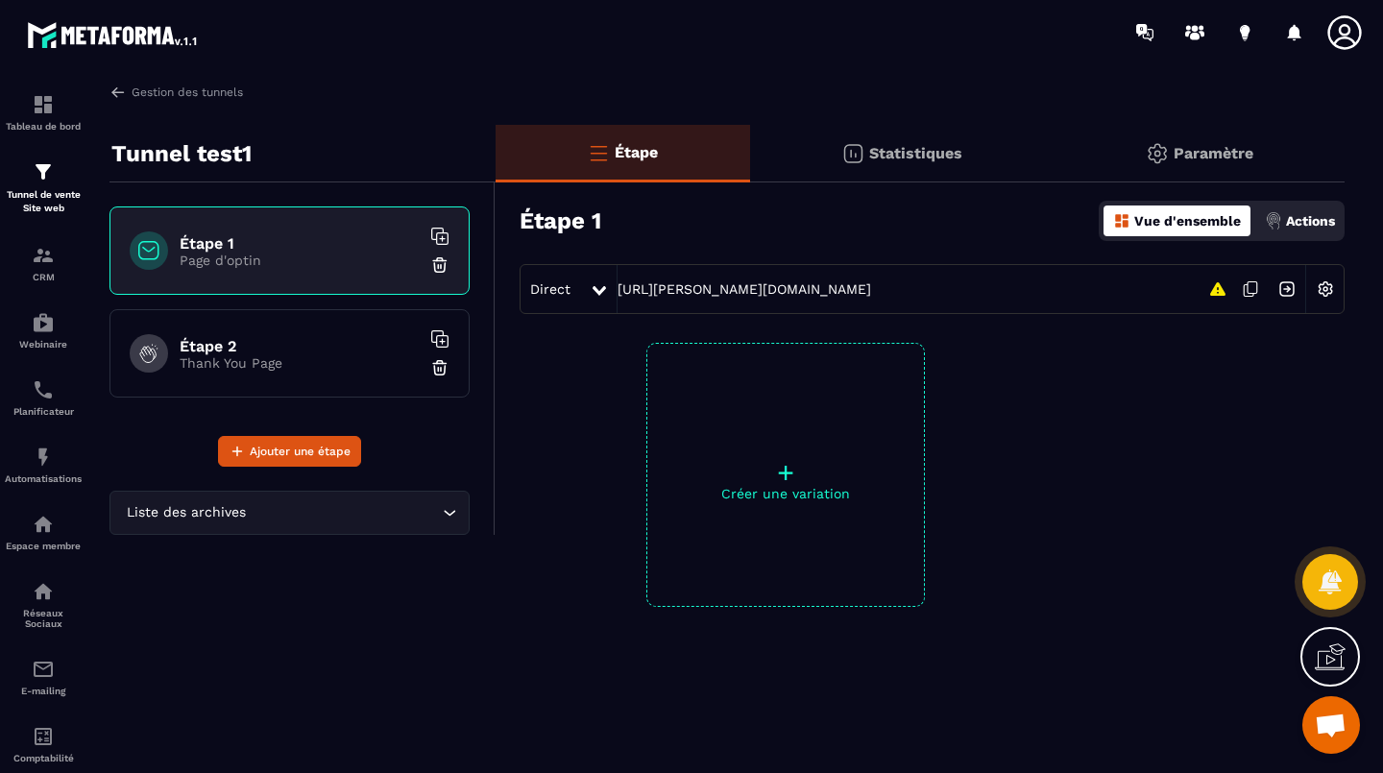
click at [1211, 295] on icon at bounding box center [1217, 288] width 15 height 13
click at [1217, 286] on icon at bounding box center [1217, 288] width 15 height 13
click at [148, 92] on link "Gestion des tunnels" at bounding box center [175, 92] width 133 height 17
click at [118, 97] on img at bounding box center [117, 92] width 17 height 17
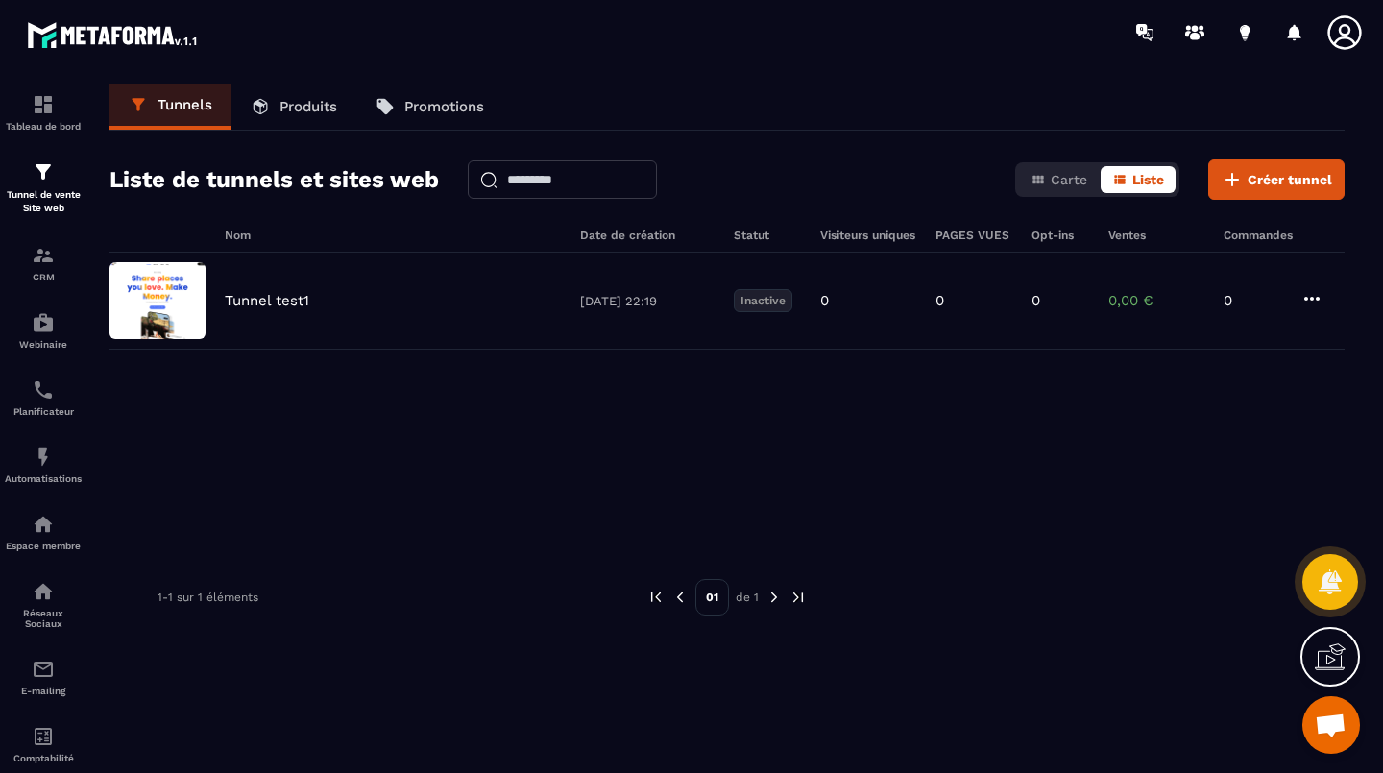
click at [153, 287] on img at bounding box center [157, 300] width 96 height 77
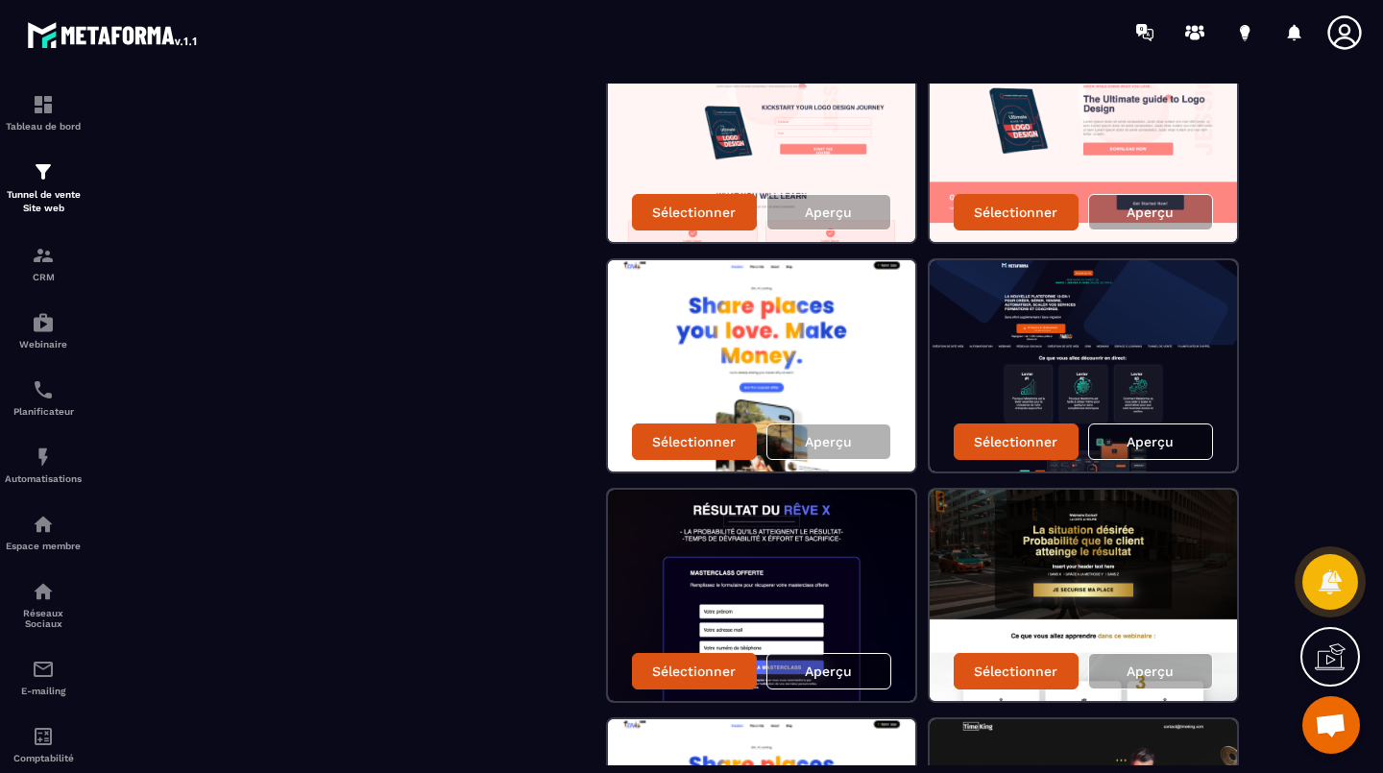
scroll to position [600, 0]
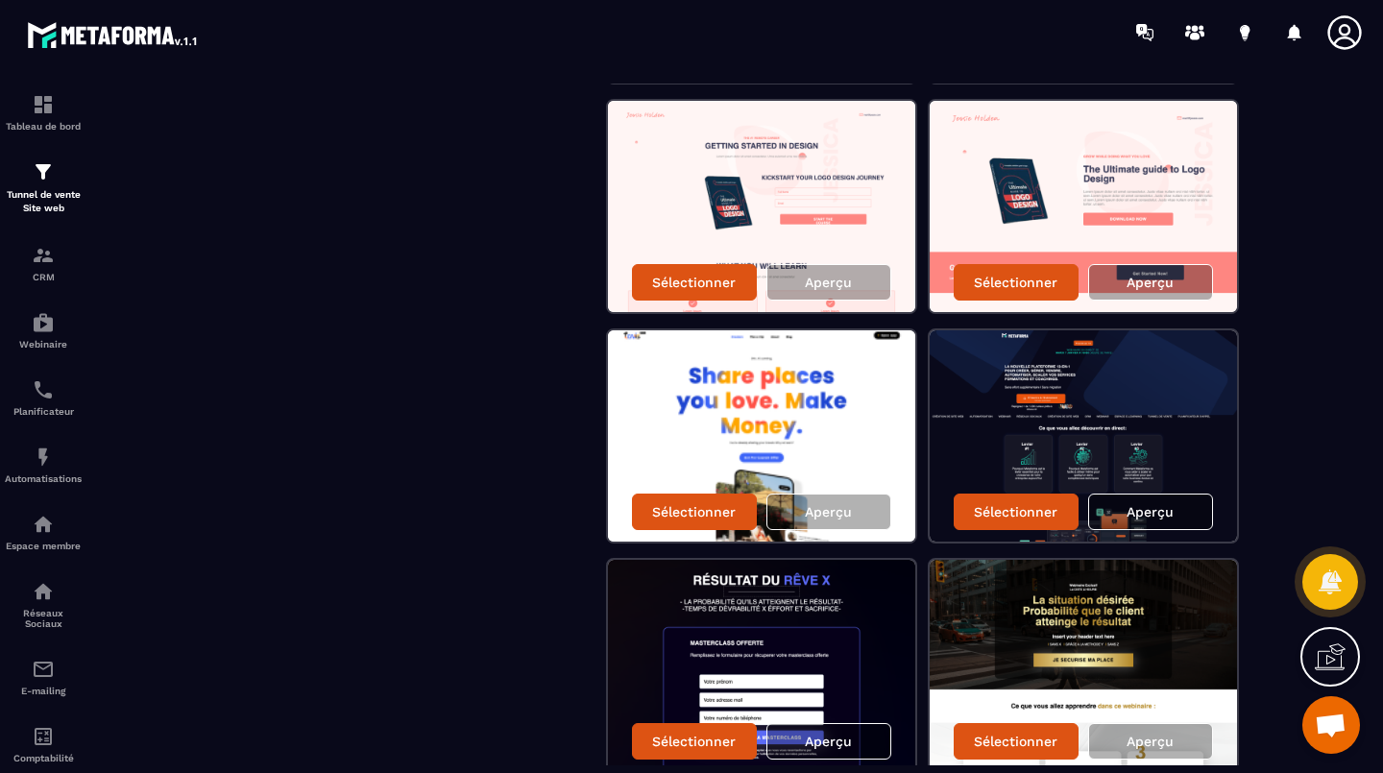
click at [1132, 501] on div "Aperçu" at bounding box center [1150, 512] width 125 height 36
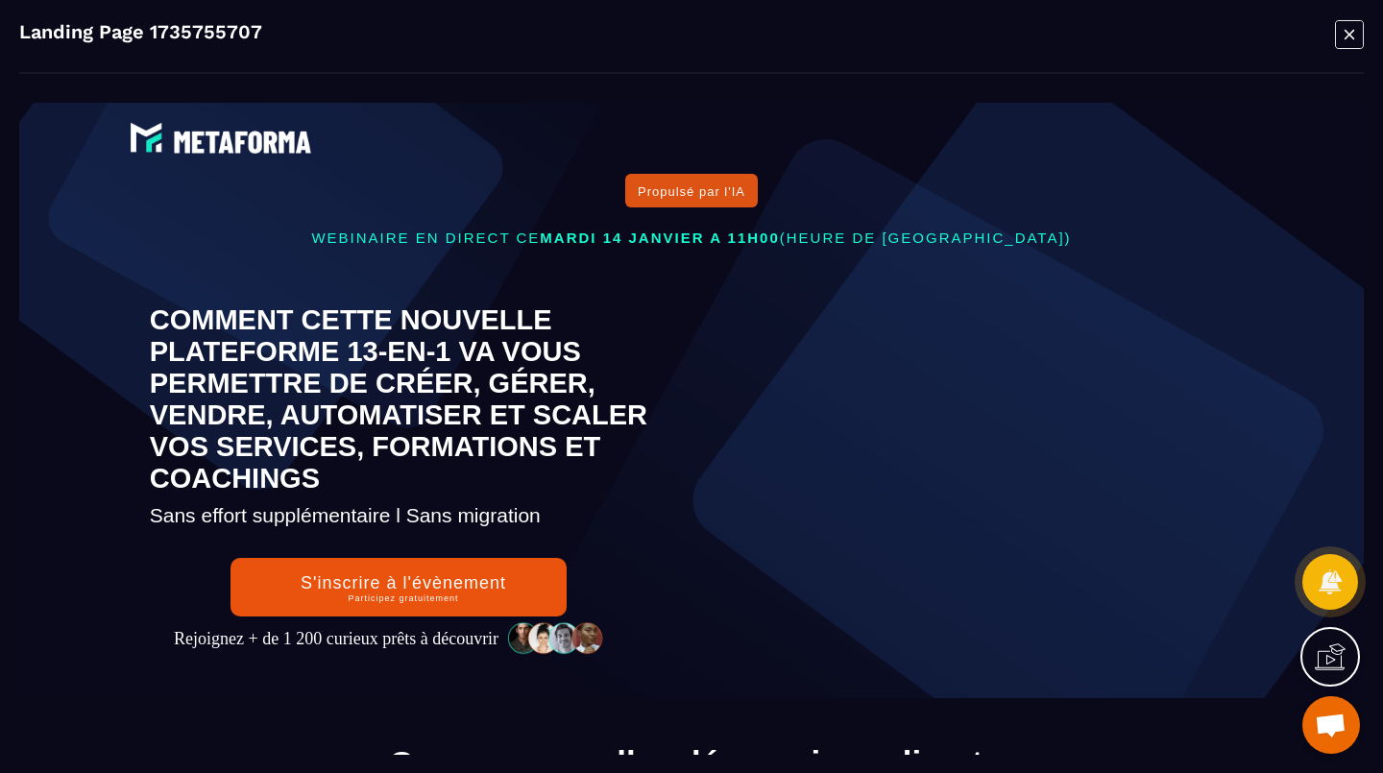
scroll to position [0, 0]
click at [1351, 37] on icon "Modal window" at bounding box center [1349, 34] width 29 height 30
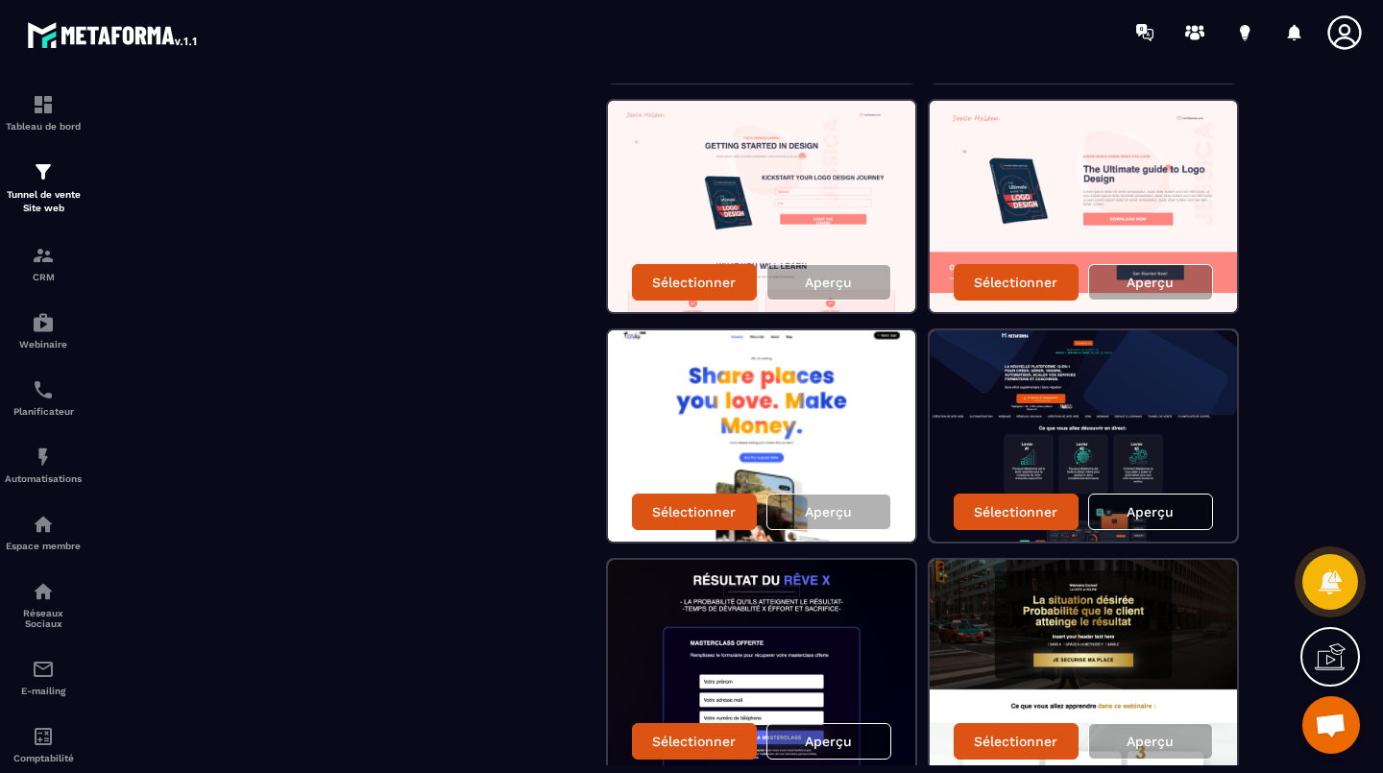
click at [1142, 511] on p "Aperçu" at bounding box center [1149, 511] width 47 height 15
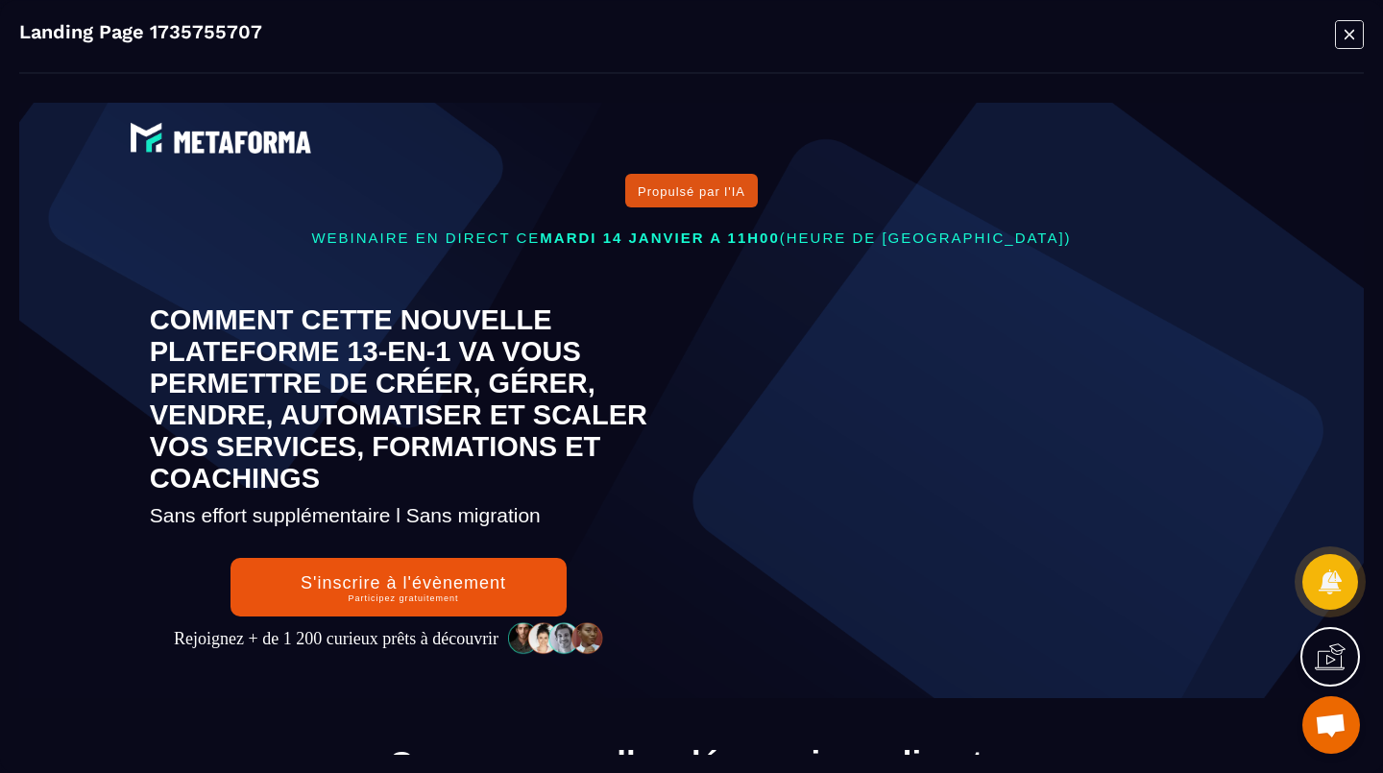
click at [1344, 38] on icon "Modal window" at bounding box center [1349, 34] width 10 height 10
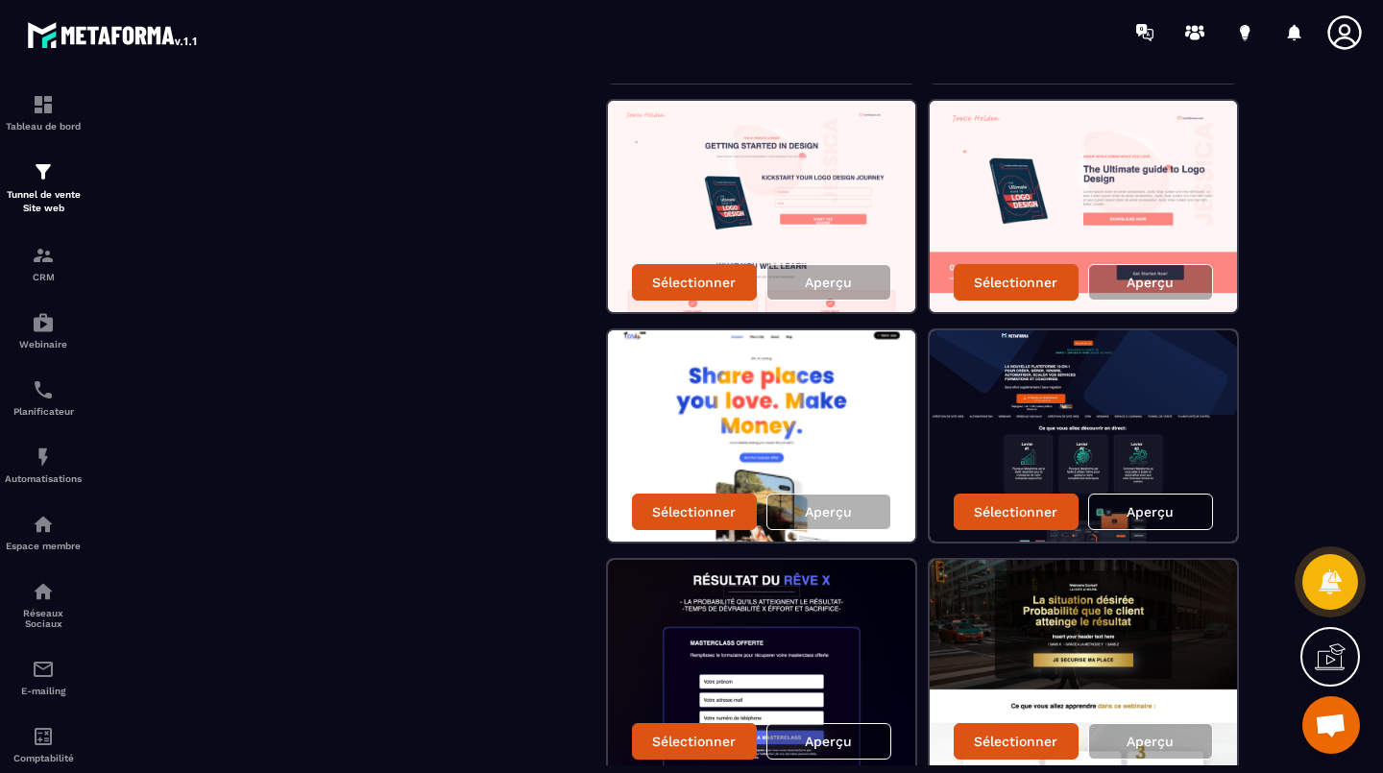
click at [1038, 509] on p "Sélectionner" at bounding box center [1016, 511] width 84 height 15
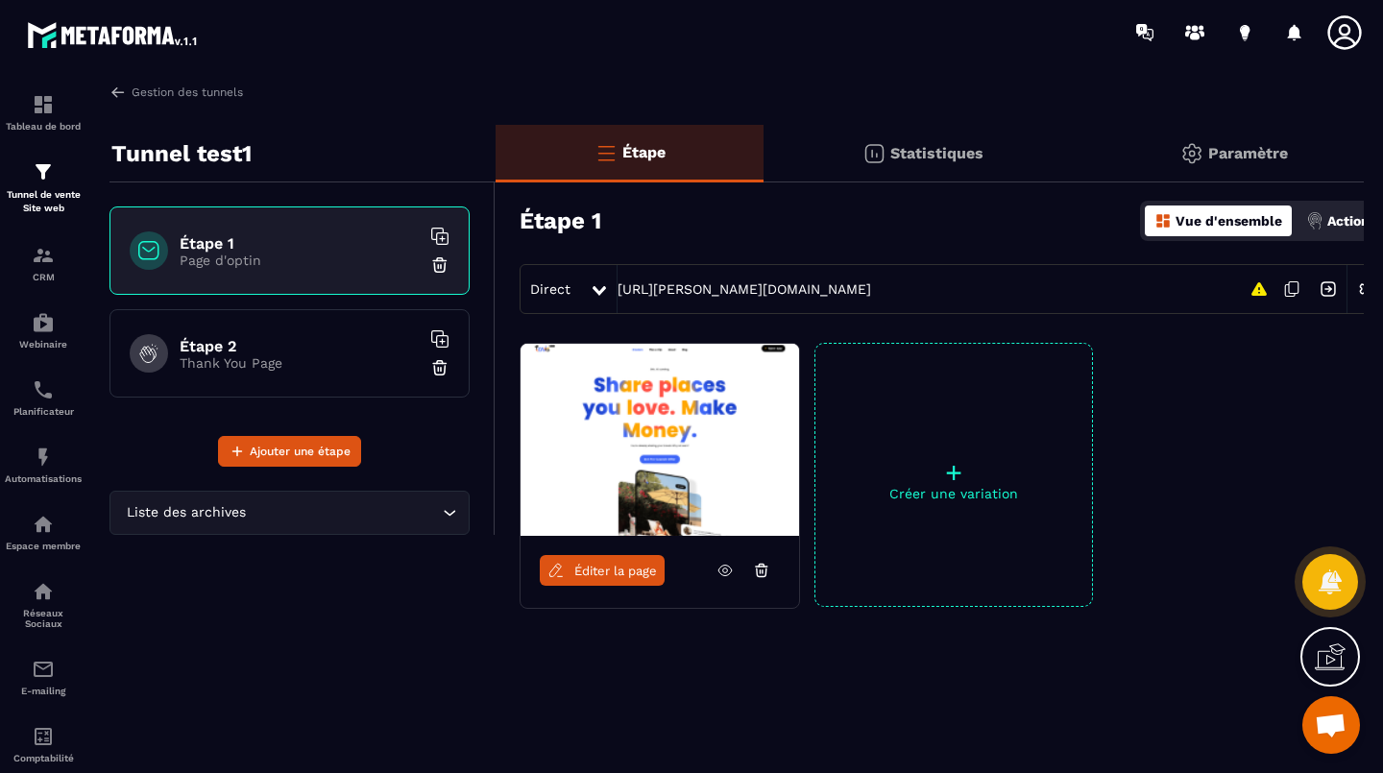
click at [724, 576] on icon at bounding box center [724, 570] width 17 height 17
click at [685, 416] on img at bounding box center [659, 440] width 278 height 192
click at [604, 574] on span "Éditer la page" at bounding box center [615, 571] width 83 height 14
